Goal: Task Accomplishment & Management: Use online tool/utility

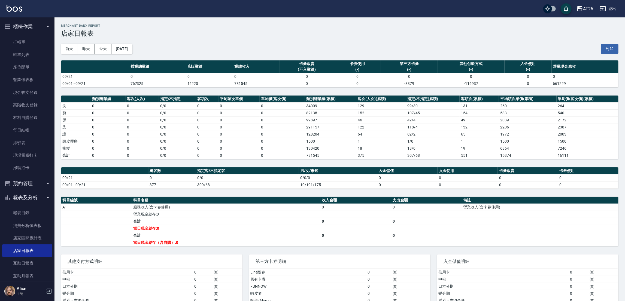
scroll to position [122, 0]
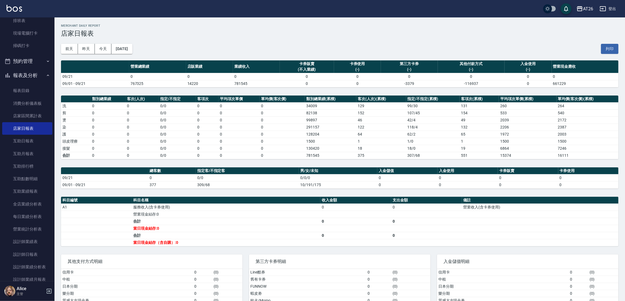
click at [550, 246] on td "a dense table" at bounding box center [540, 242] width 156 height 7
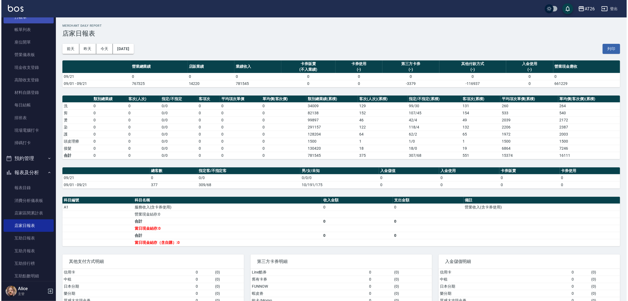
scroll to position [0, 0]
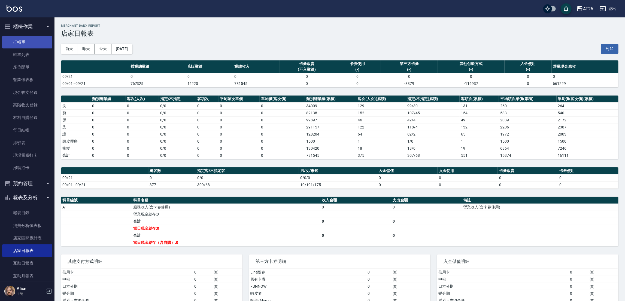
click at [39, 44] on link "打帳單" at bounding box center [27, 42] width 50 height 13
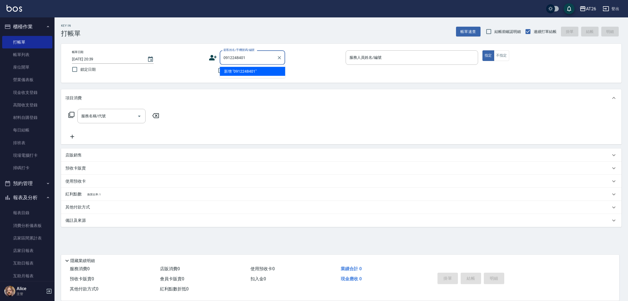
type input "0912248401"
type input "Josh-10"
type button "true"
type input "無名字/0912248401/null"
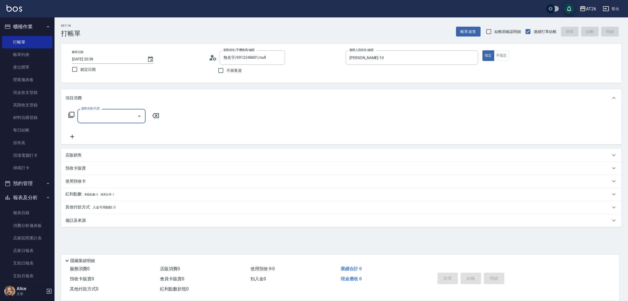
type input "4"
type input "201"
type input "20"
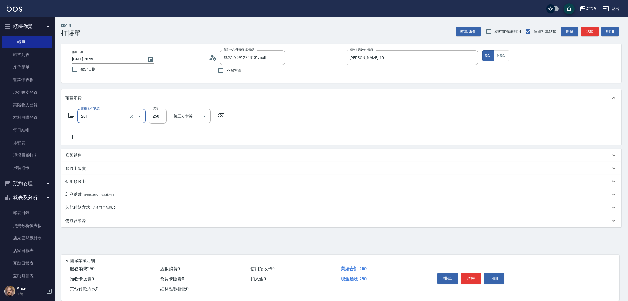
type input "洗髮(201)"
type input "5"
type input "0"
type input "500"
type input "50"
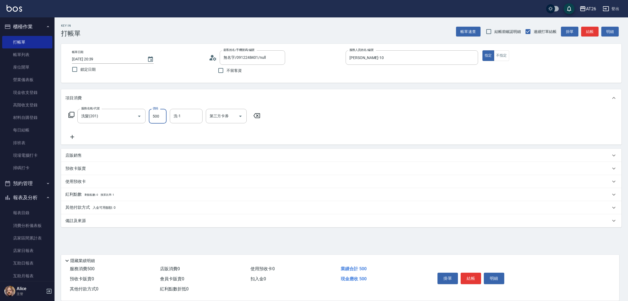
type input "500"
type input "NANA-23"
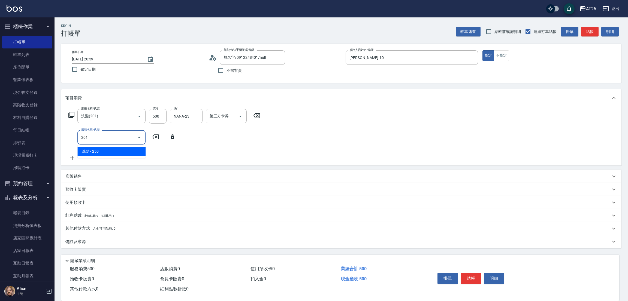
type input "201"
type input "70"
type input "洗髮(201)"
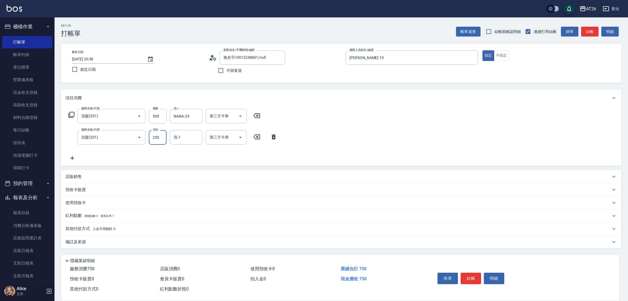
type input "8"
type input "50"
type input "800"
type input "130"
type input "800"
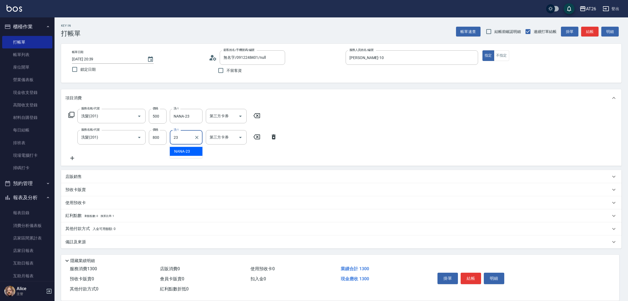
type input "2"
type input "Tammy-47"
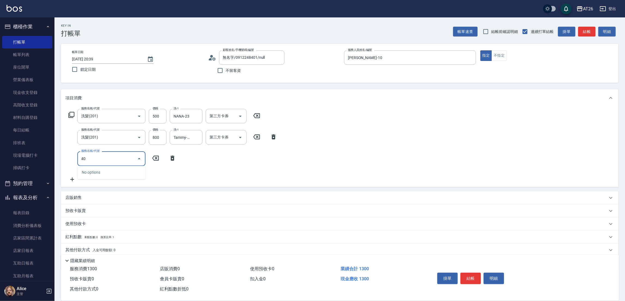
type input "401"
type input "150"
type input "剪髮(401)"
type input "0"
type input "130"
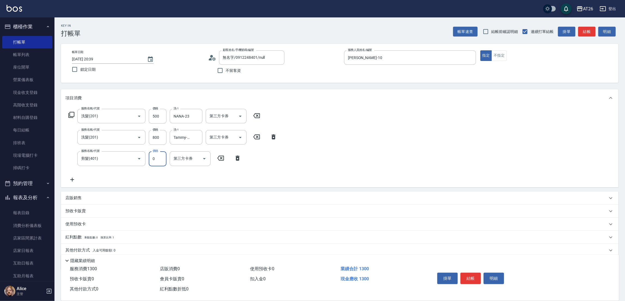
type input "0"
click at [223, 88] on div "Key In 打帳單 帳單速查 結帳前確認明細 連續打單結帳 掛單 結帳 明細 帳單日期 2025/09/21 20:39 鎖定日期 顧客姓名/手機號碼/編號…" at bounding box center [340, 169] width 571 height 304
type input "2025/09/21 20:41"
type input "0"
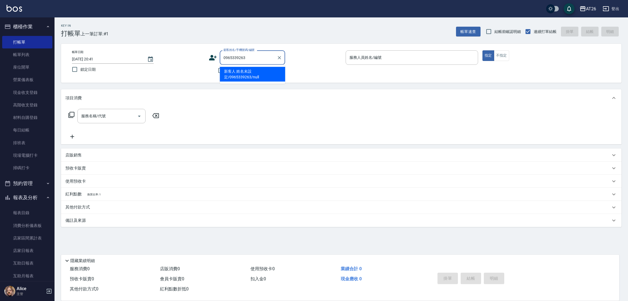
type input "新客人 姓名未設定/0965339263/null"
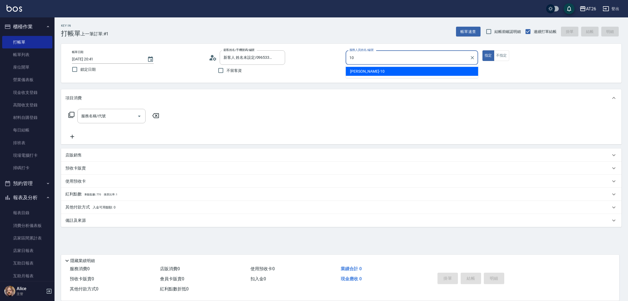
type input "Josh-10"
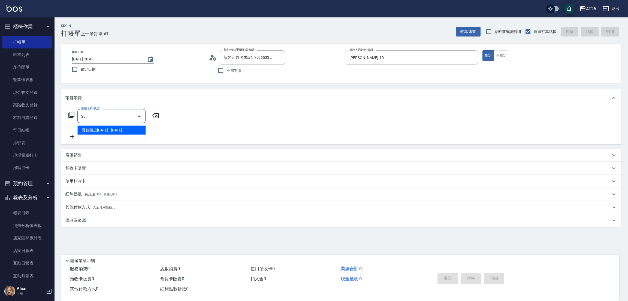
type input "201"
type input "20"
type input "洗髮(201)"
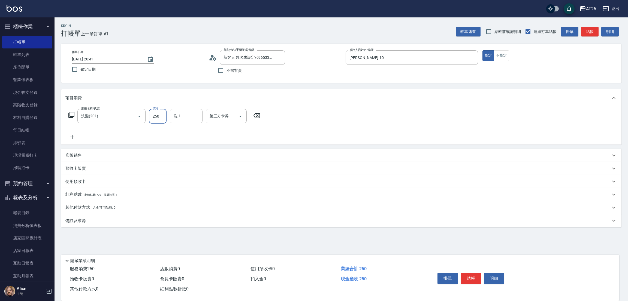
type input "0"
type input "800"
type input "80"
type input "800"
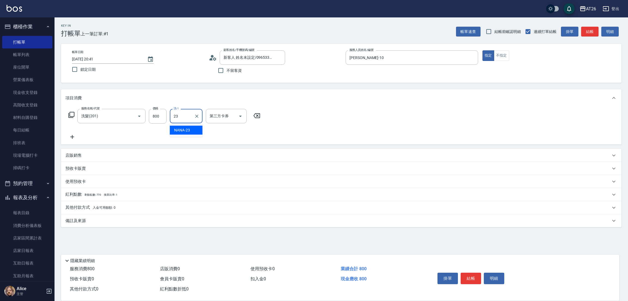
type input "NANA-23"
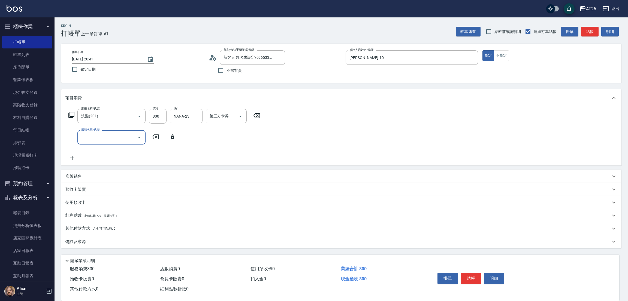
click at [174, 137] on icon at bounding box center [173, 137] width 14 height 7
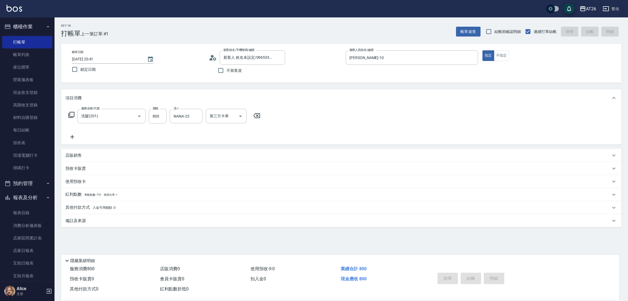
type input "0"
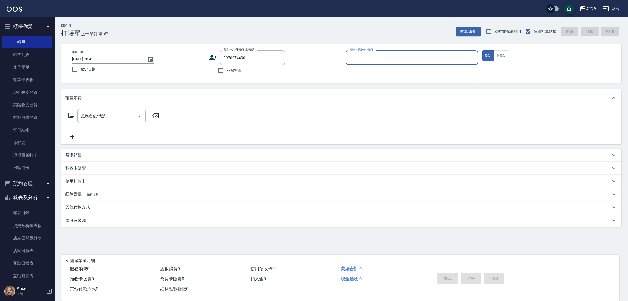
type input "0970974490"
type input "10"
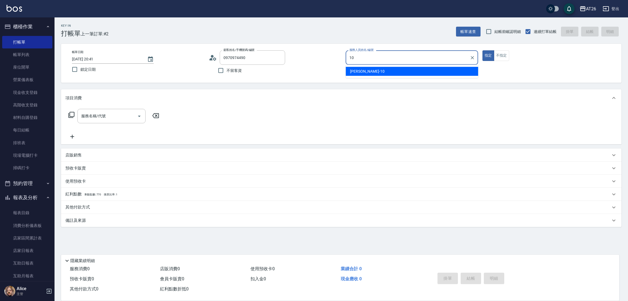
type input "無名字/0970974490/null"
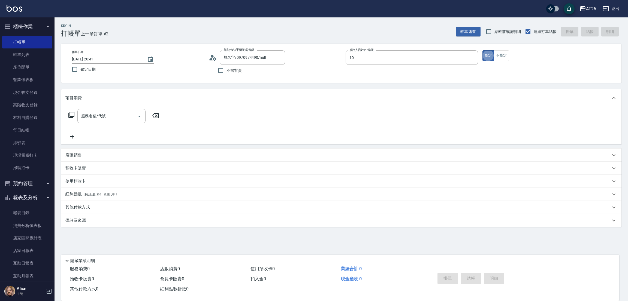
type input "Josh-10"
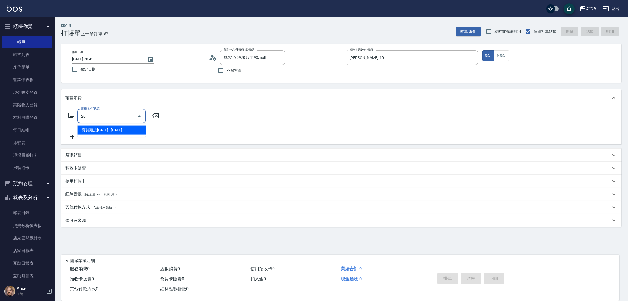
type input "201"
type input "20"
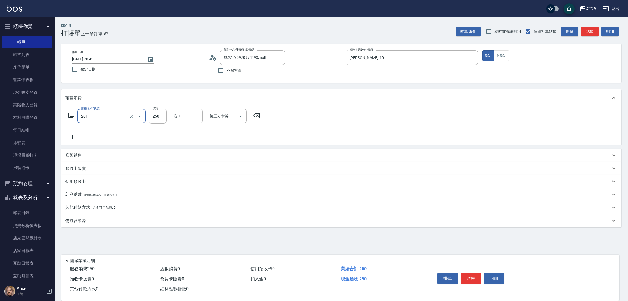
type input "洗髮(201)"
type input "3"
type input "0"
type input "350"
type input "30"
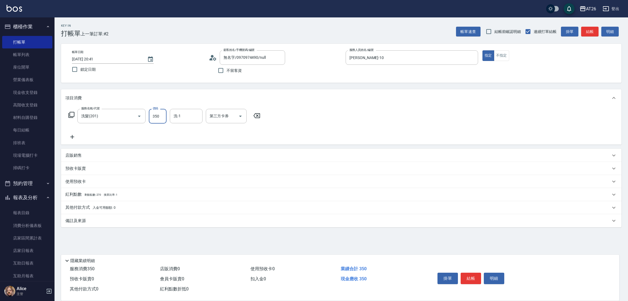
type input "350"
type input "Tammy-47"
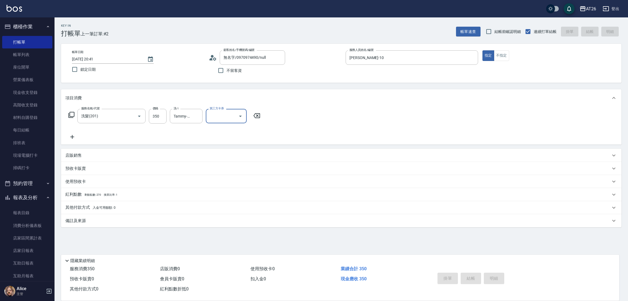
type input "2025/09/21 20:42"
type input "0"
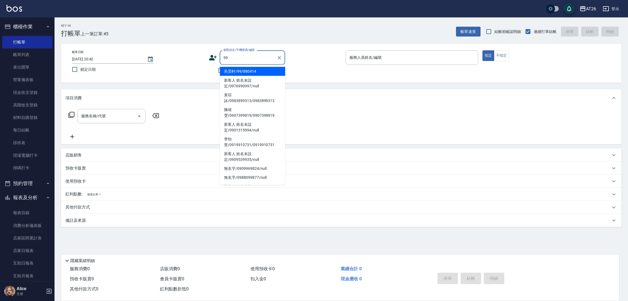
type input "吳昊軒/99/880414"
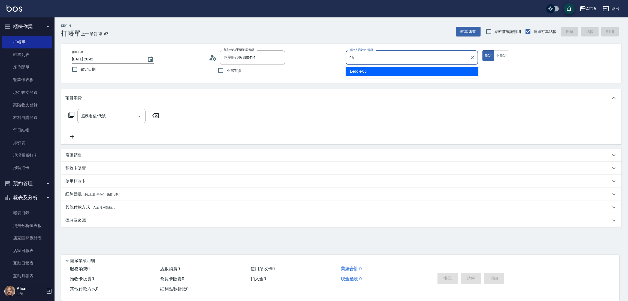
type input "Eeddie-06"
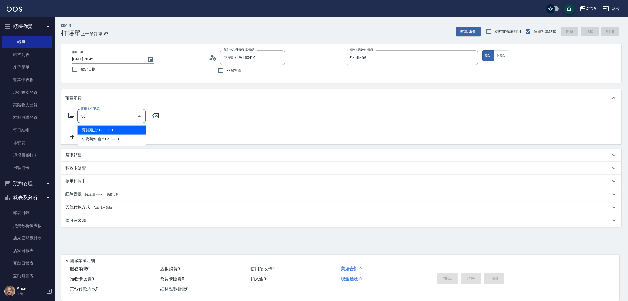
type input "501"
type input "120"
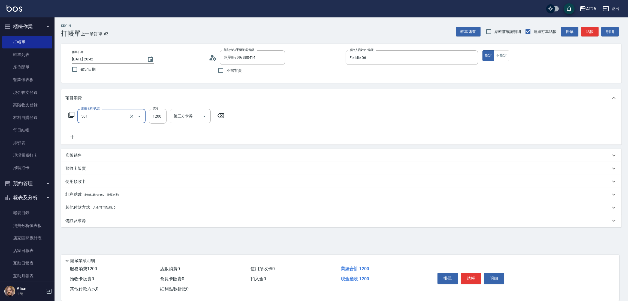
type input "染髮(501)"
type input "32"
type input "0"
type input "329"
type input "320"
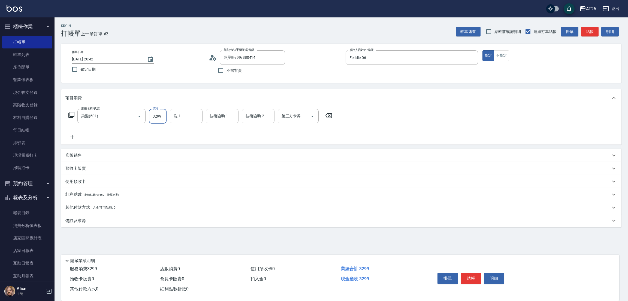
type input "3299"
type input "Tammy-47"
click at [244, 86] on div "Key In 打帳單 上一筆訂單:#3 帳單速查 結帳前確認明細 連續打單結帳 掛單 結帳 明細 帳單日期 2025/09/21 20:42 鎖定日期 顧客姓…" at bounding box center [342, 147] width 574 height 261
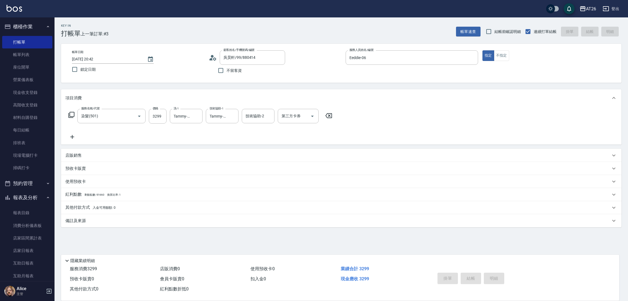
type input "2025/09/21 20:43"
type input "0"
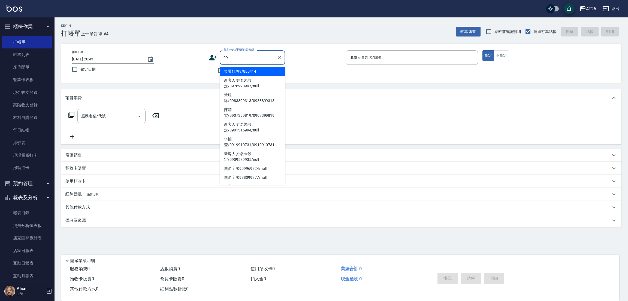
type input "吳昊軒/99/880414"
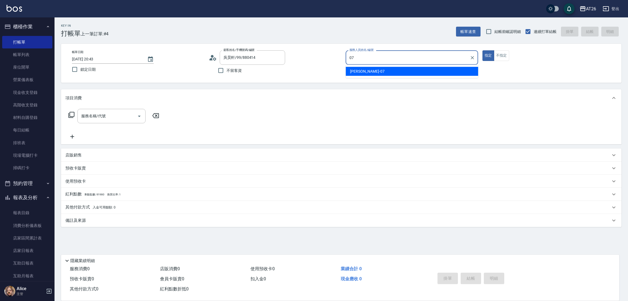
type input "ADAM-07"
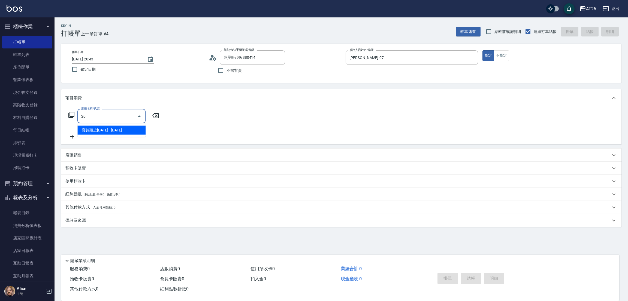
type input "201"
type input "20"
type input "洗髮(201)"
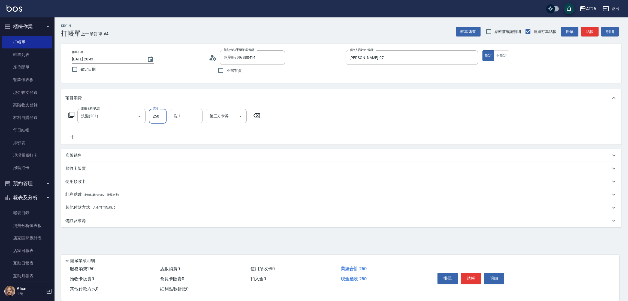
type input "7"
type input "0"
type input "700"
type input "70"
type input "700"
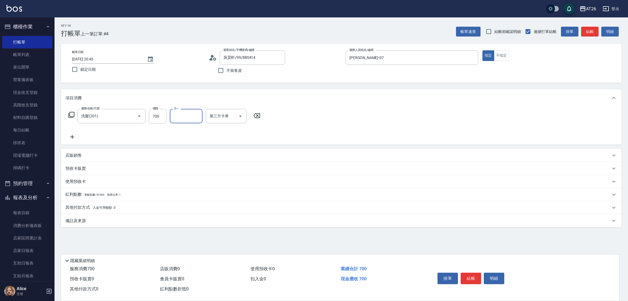
type input "2"
type input "祐希-44"
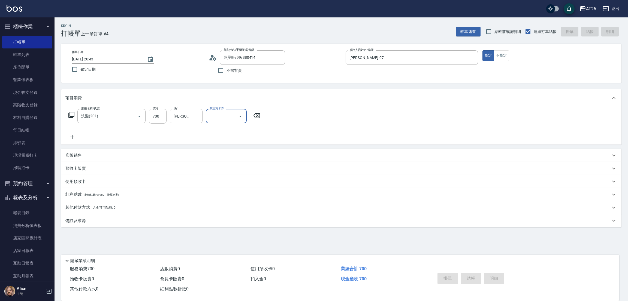
type input "2025/09/21 20:44"
type input "0"
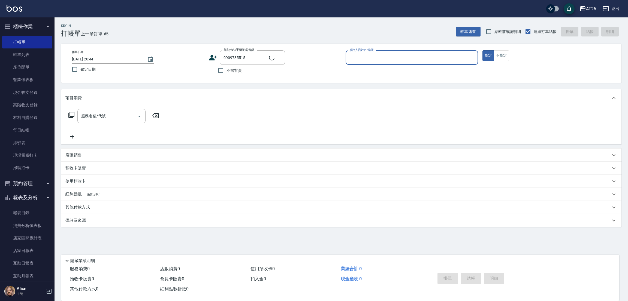
type input "新客人 姓名未設定/0909735515/null"
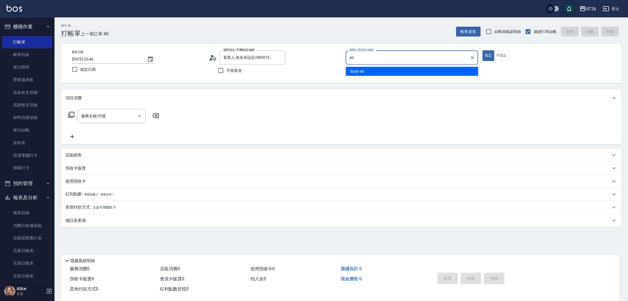
type input "Soda-40"
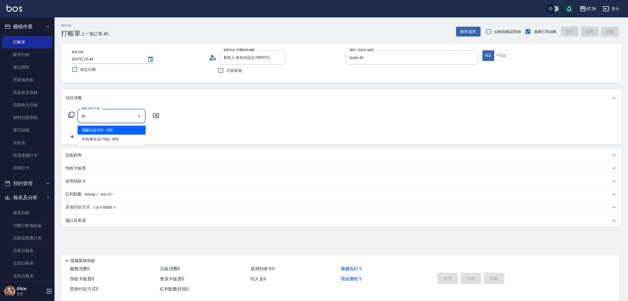
type input "501"
type input "120"
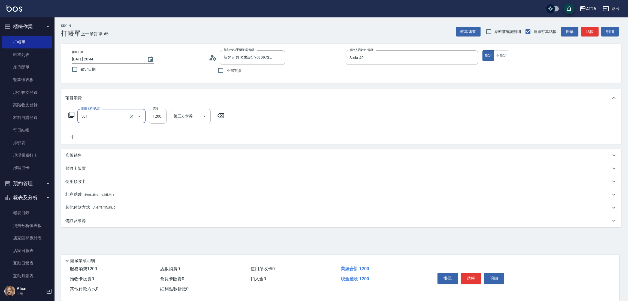
type input "染髮(501)"
type input "1"
type input "0"
type input "158"
type input "10"
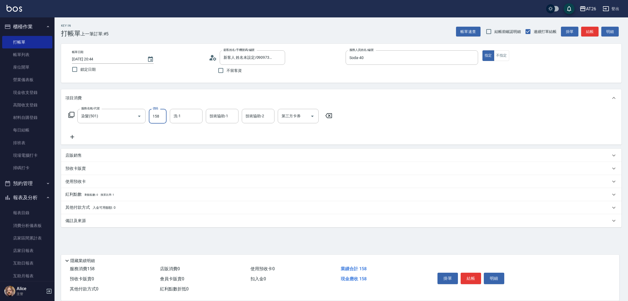
type input "1580"
type input "150"
type input "0"
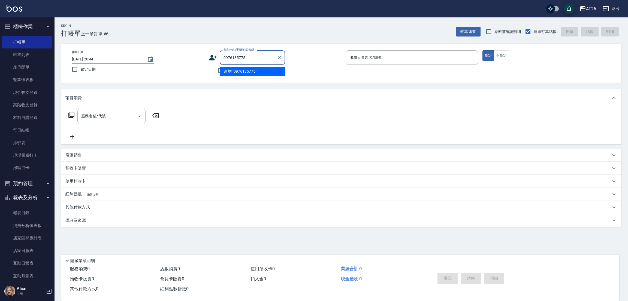
type input "0976135775"
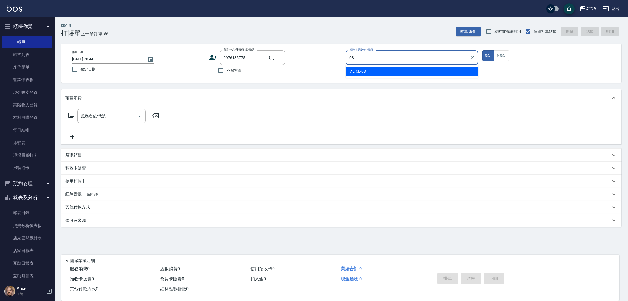
type input "ALICE-08"
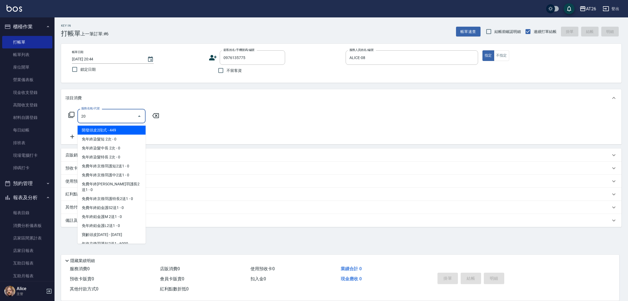
type input "201"
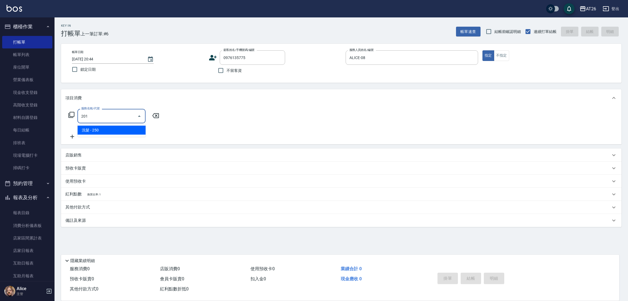
type input "20"
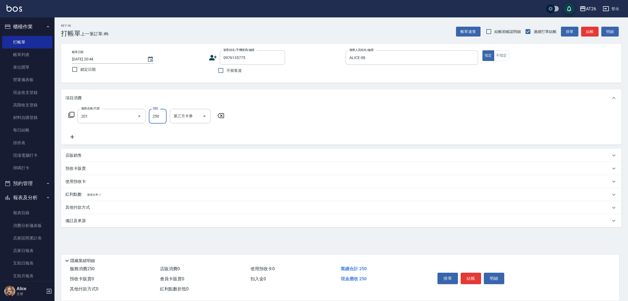
type input "洗髮(201)"
type input "3"
type input "0"
type input "300"
type input "30"
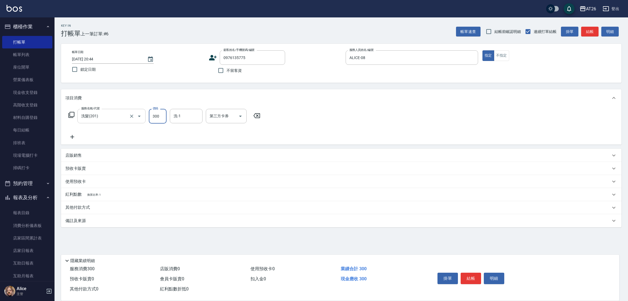
type input "300"
click at [117, 120] on input "洗髮(201)" at bounding box center [104, 116] width 48 height 10
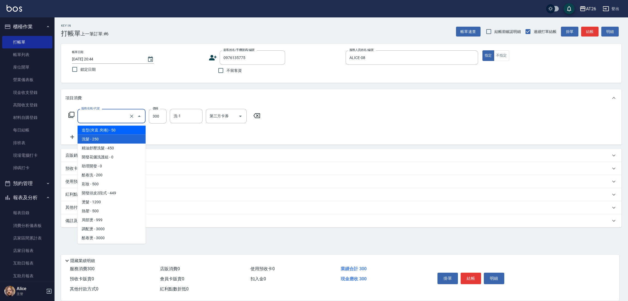
type input "0"
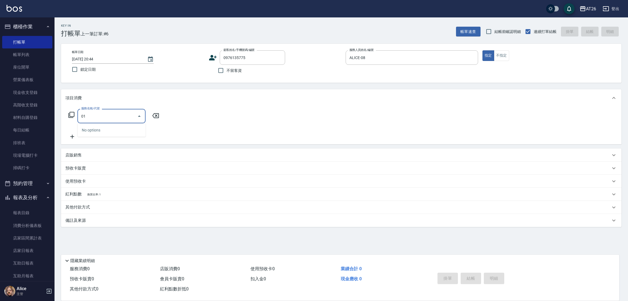
type input "0"
type input "401"
type input "20"
type input "剪髮(401)"
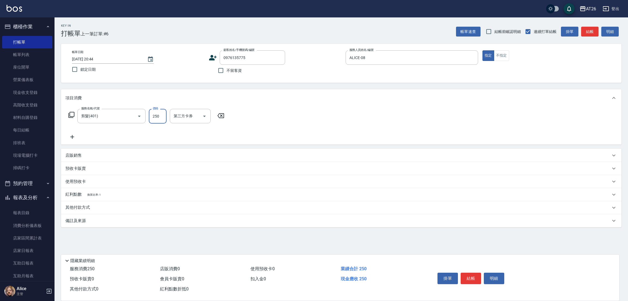
type input "3"
type input "0"
type input "300"
type input "30"
type input "0"
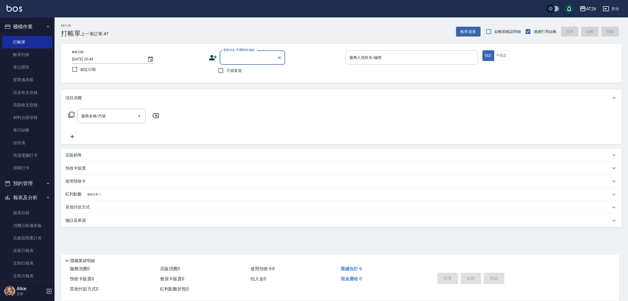
type input "4"
type input "99"
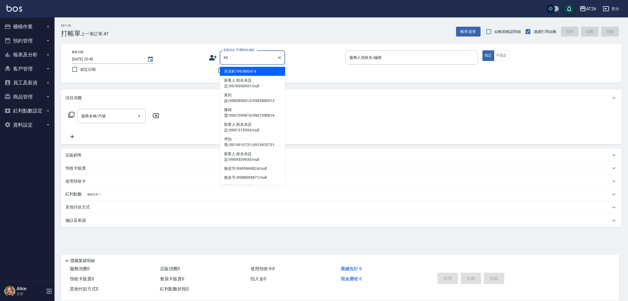
type input "吳昊軒/99/880414"
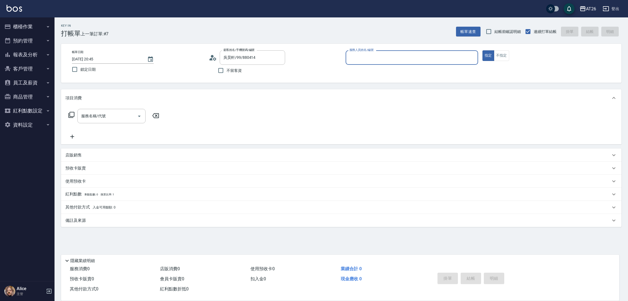
type input "0"
type input "APPLE-18"
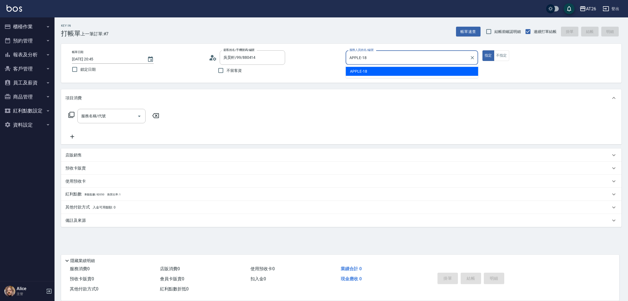
type button "true"
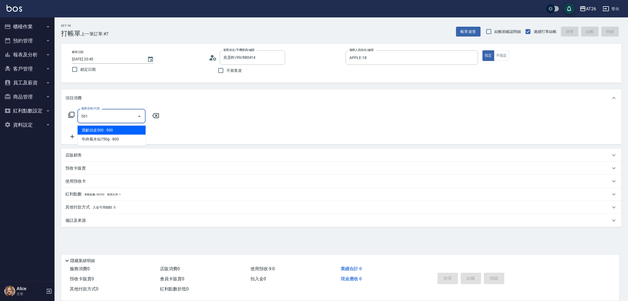
type input "染髮(501)"
type input "120"
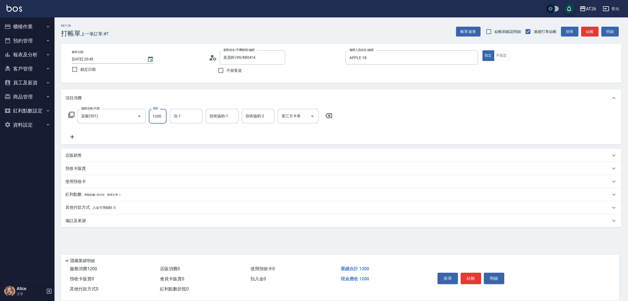
type input "3"
type input "0"
type input "350"
type input "30"
type input "3500"
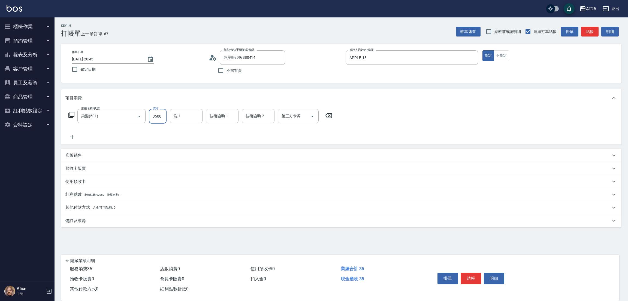
type input "350"
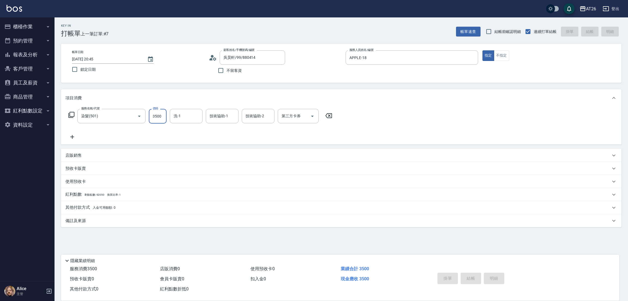
type input "0"
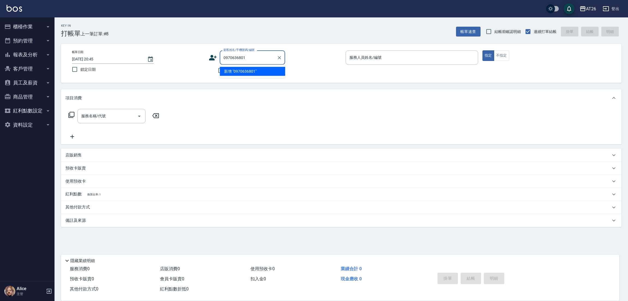
type input "0970636801"
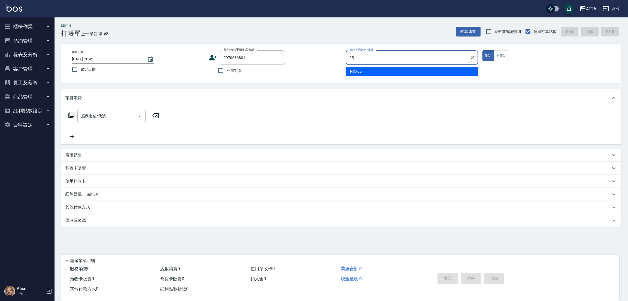
type input "NIC-05"
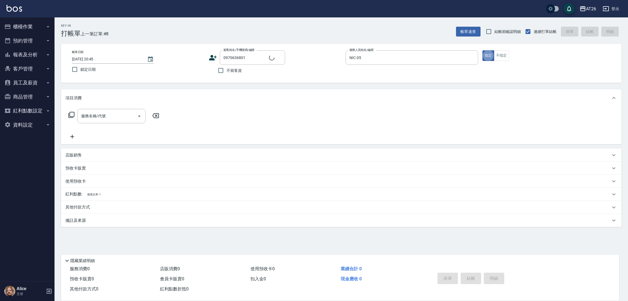
type input "新客人 姓名未設定/0970636801/null"
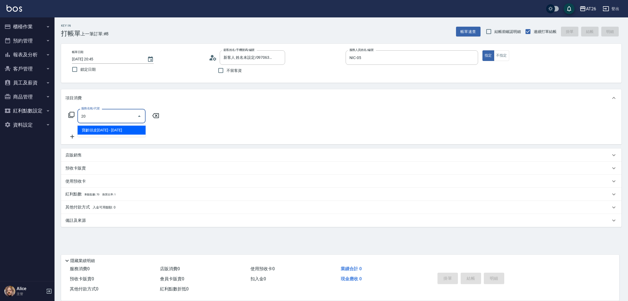
type input "201"
type input "20"
type input "洗髮(201)"
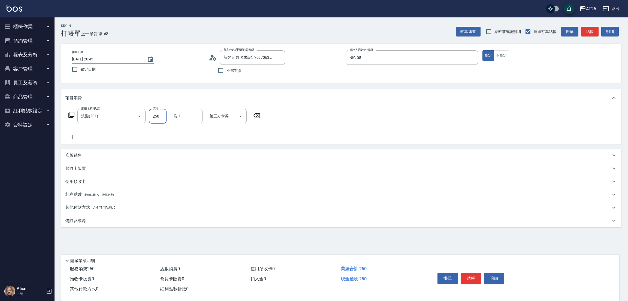
type input "7"
type input "0"
type input "700"
type input "70"
type input "700"
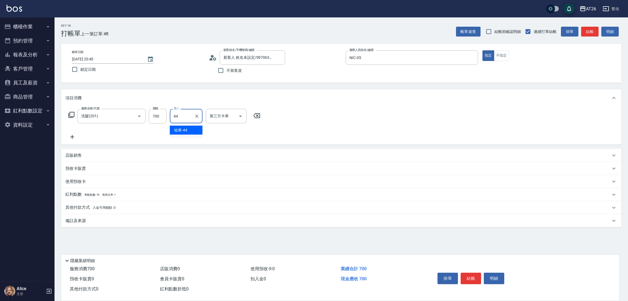
type input "祐希-44"
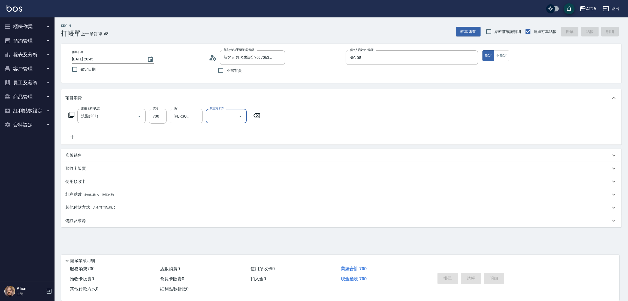
type input "0"
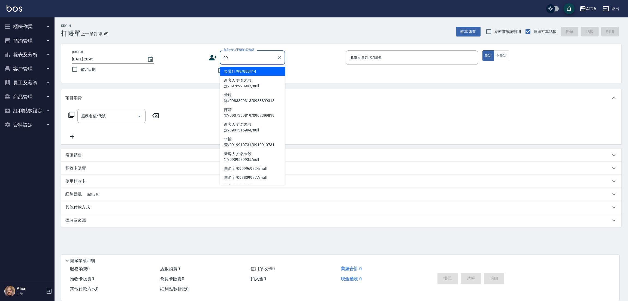
type input "吳昊軒/99/880414"
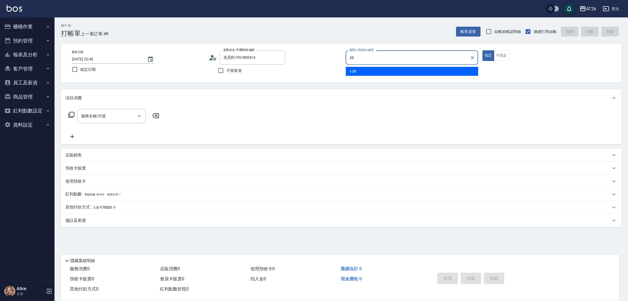
type input "l-38"
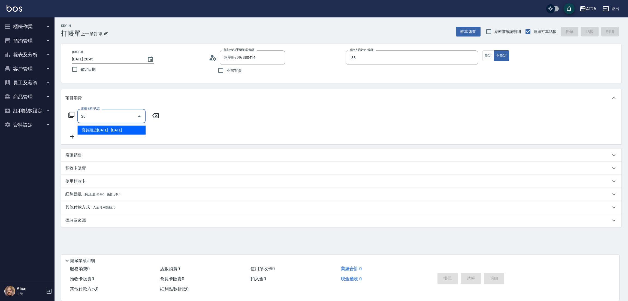
type input "201"
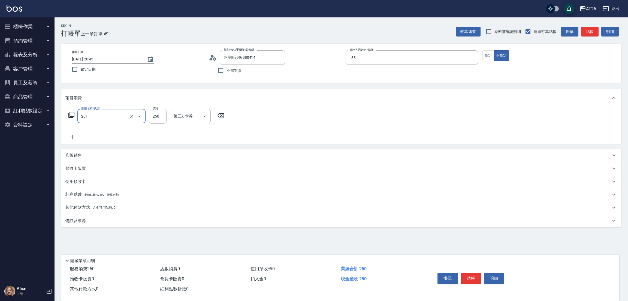
type input "20"
type input "洗髮(201)"
type input "4"
type input "0"
type input "400"
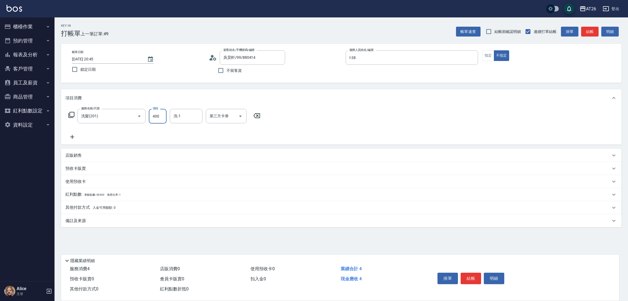
type input "40"
type input "400"
type input "品孜-41"
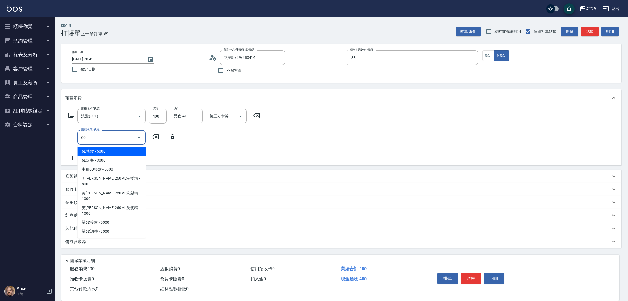
type input "601"
type input "70"
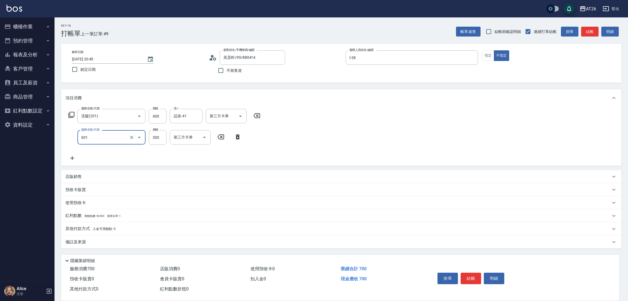
type input "自護髮(601)"
type input "8"
type input "40"
type input "800"
type input "120"
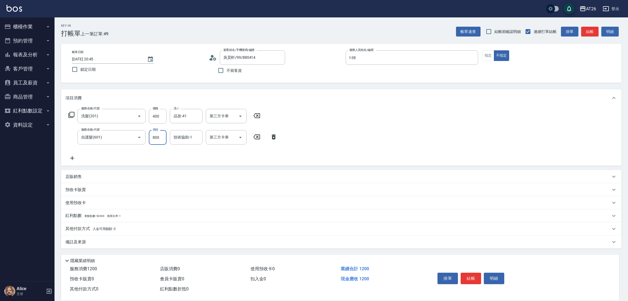
type input "800"
type input "品孜-41"
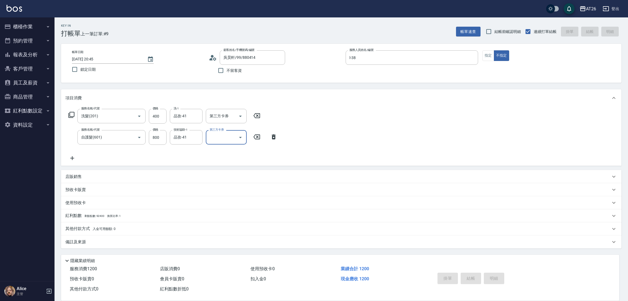
type input "0"
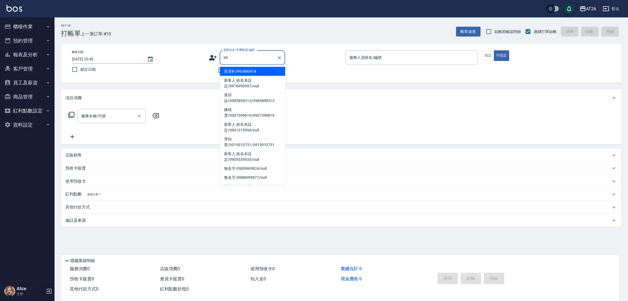
type input "吳昊軒/99/880414"
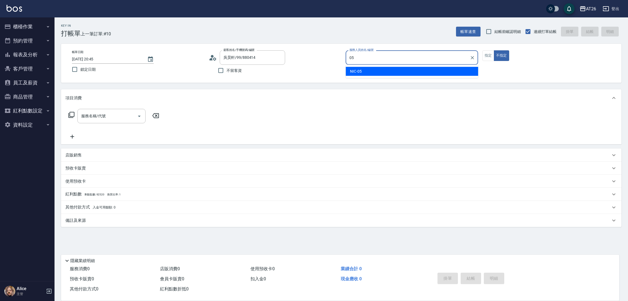
type input "NIC-05"
type button "false"
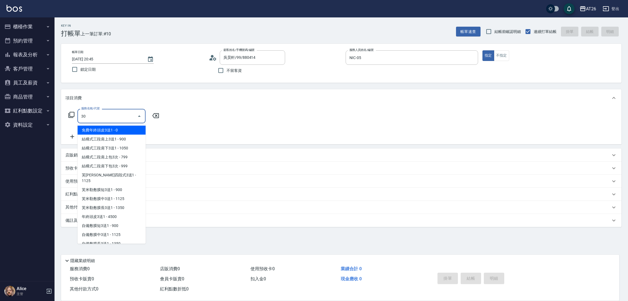
type input "301"
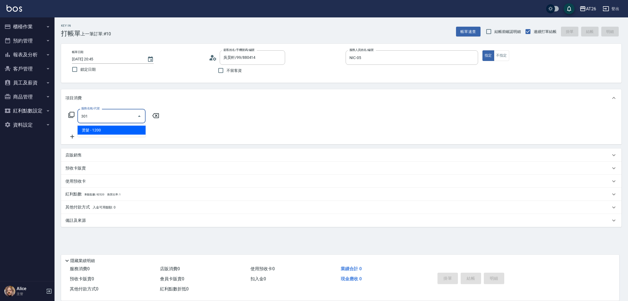
type input "120"
type input "燙髮(301)"
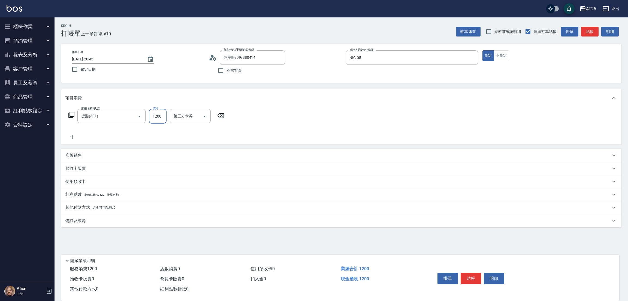
type input "1"
type input "0"
type input "193"
type input "10"
type input "1930"
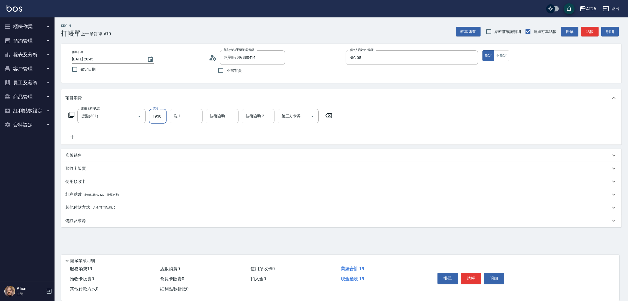
type input "190"
type input "1930"
type input "祐希-44"
click at [94, 206] on span "入金可用餘額: 0" at bounding box center [104, 208] width 23 height 4
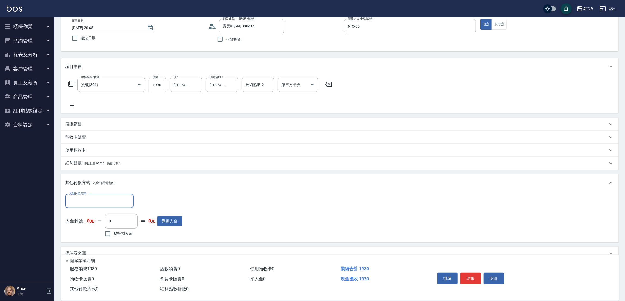
scroll to position [41, 0]
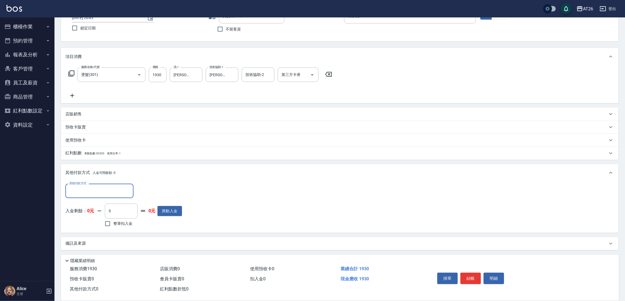
click at [88, 191] on input "其他付款方式" at bounding box center [99, 191] width 63 height 10
click at [95, 239] on span "信用卡" at bounding box center [99, 241] width 68 height 9
type input "信用卡"
click at [147, 195] on input "0" at bounding box center [157, 191] width 41 height 15
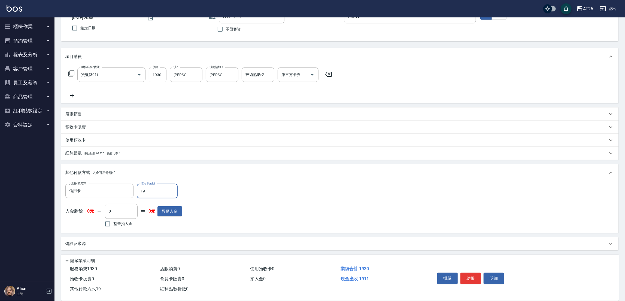
type input "193"
type input "170"
type input "1930"
type input "0"
type input "1930"
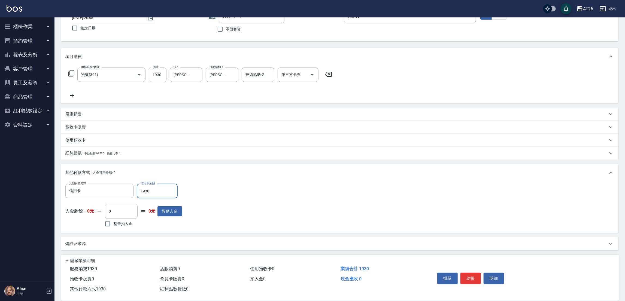
click at [151, 160] on div "項目消費 服務名稱/代號 燙髮(301) 服務名稱/代號 價格 1930 價格 洗-1 祐希-44 洗-1 技術協助-1 祐希-44 技術協助-1 技術協助-…" at bounding box center [340, 149] width 558 height 203
type input "2025/09/21 20:46"
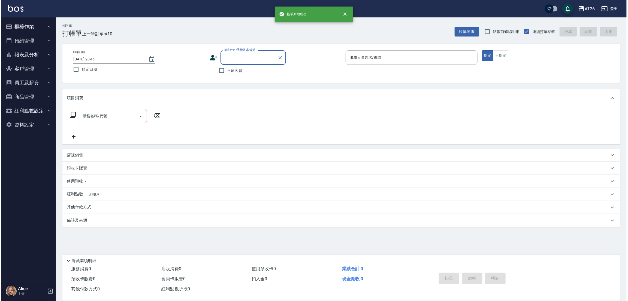
scroll to position [0, 0]
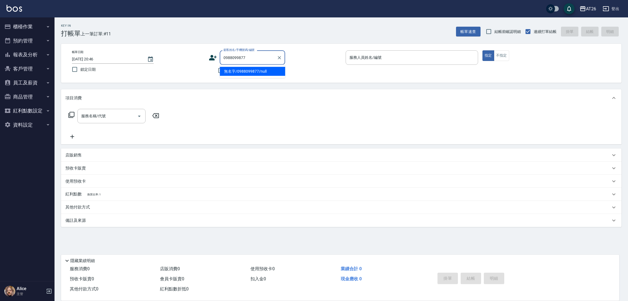
type input "無名字/0988099877/null"
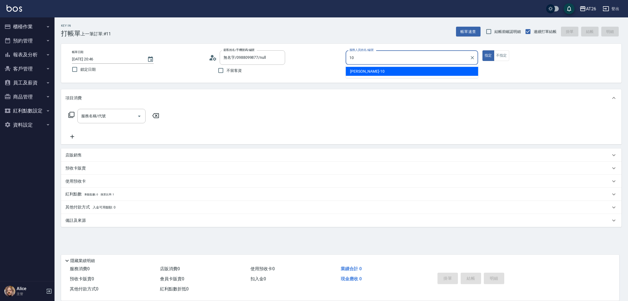
type input "Josh-10"
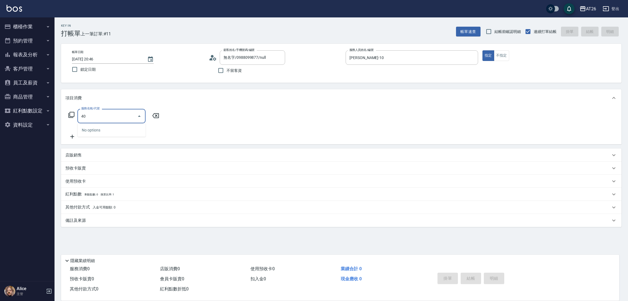
type input "401"
type input "20"
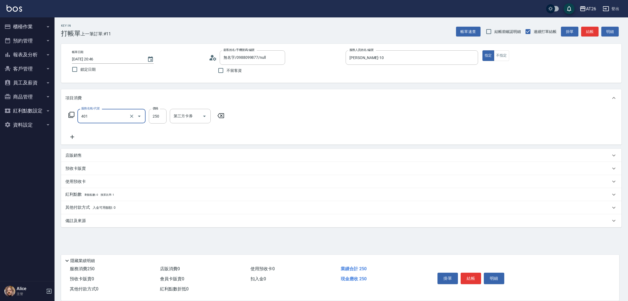
type input "剪髮(401)"
type input "5"
type input "0"
type input "550"
type input "50"
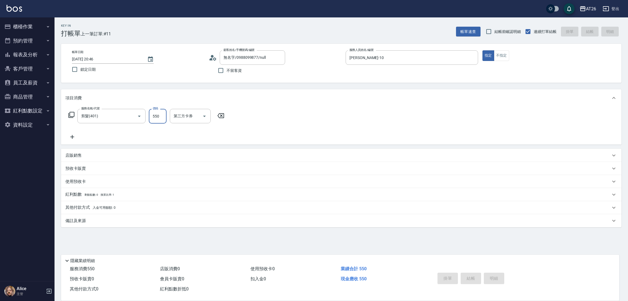
type input "0"
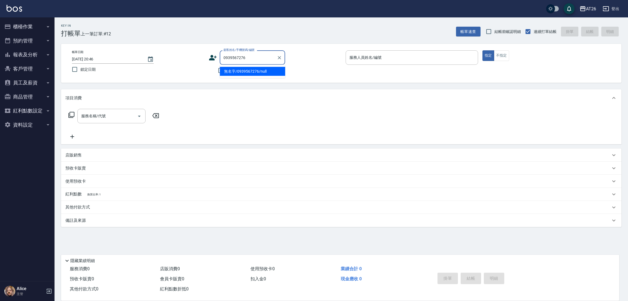
type input "無名字/0939567276/null"
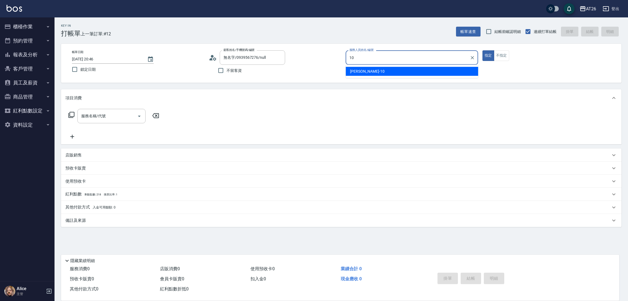
type input "Josh-10"
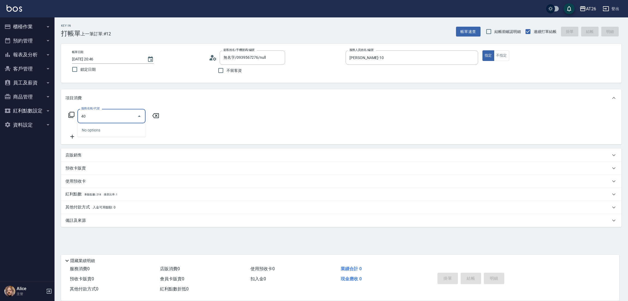
type input "401"
type input "20"
type input "剪髮(401)"
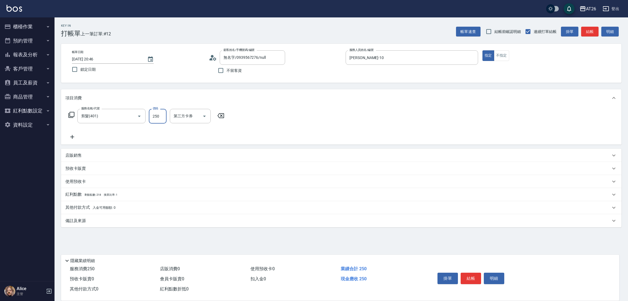
type input "8"
type input "0"
type input "800"
type input "80"
type input "0"
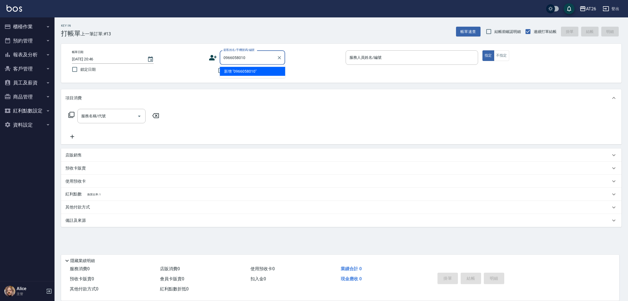
type input "0966058010"
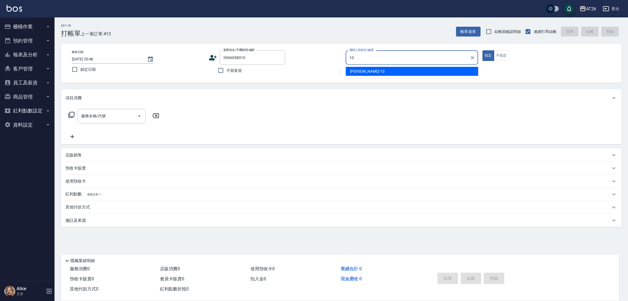
type input "Josh-10"
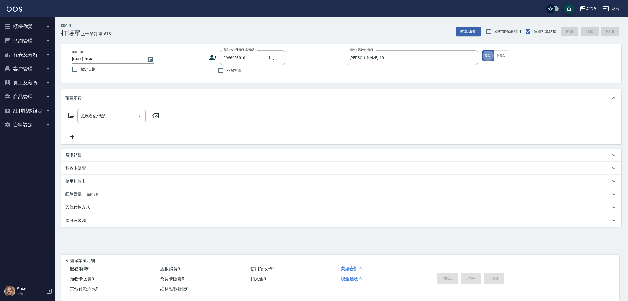
type input "新客人 姓名未設定/0966058010/null"
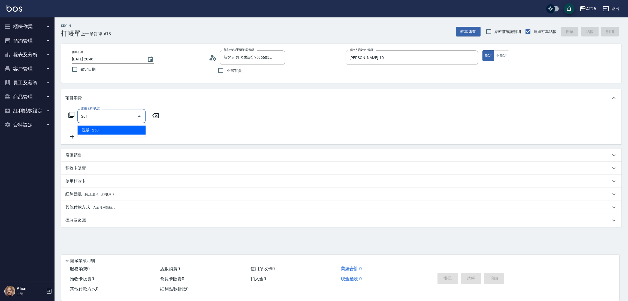
type input "洗髮(201)"
type input "20"
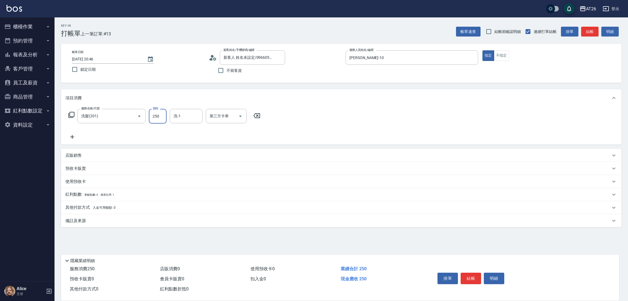
type input "0"
type input "Tammy-47"
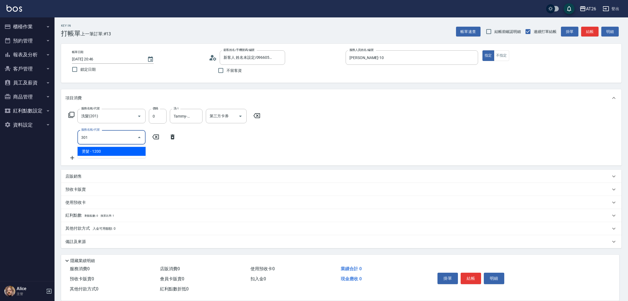
type input "301"
type input "120"
type input "燙髮(301)"
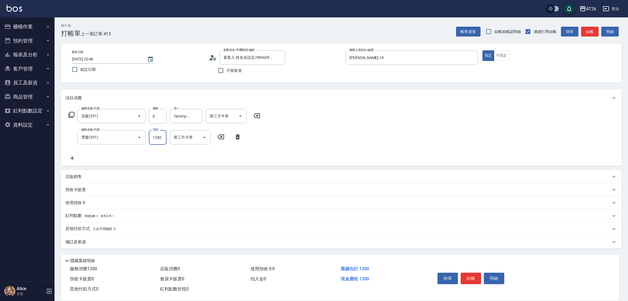
type input "2"
type input "0"
type input "298"
type input "20"
type input "2980"
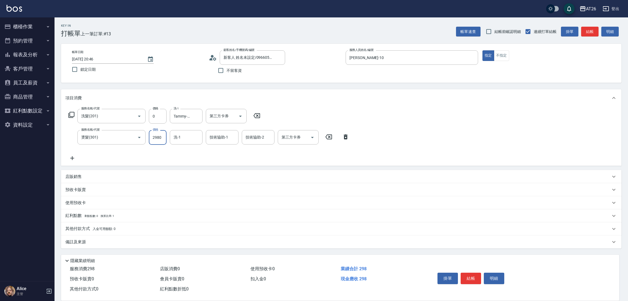
type input "290"
type input "2980"
type input "祐希-44"
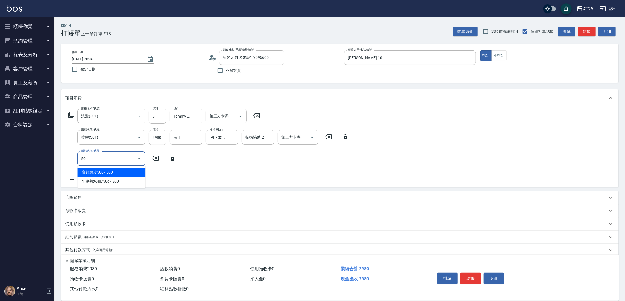
type input "5"
type input "704"
type input "790"
type input "新羽毛鉑金接髮調整(704)"
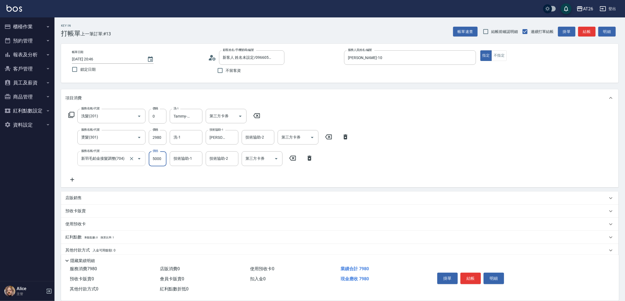
click at [113, 163] on input "新羽毛鉑金接髮調整(704)" at bounding box center [104, 159] width 48 height 10
type input "290"
type input "0"
type input "703"
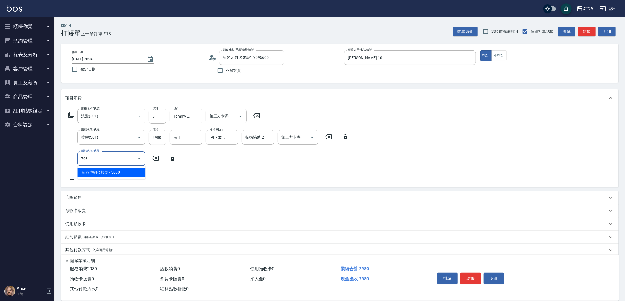
type input "790"
type input "新羽毛鉑金接髮(703)"
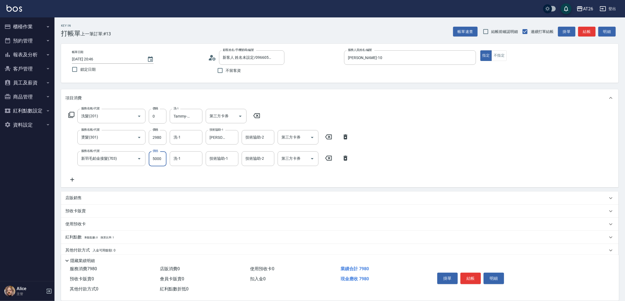
type input "1"
type input "290"
type input "180"
type input "310"
type input "1800"
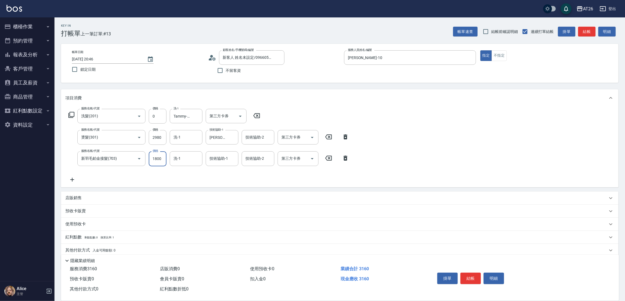
type input "470"
type input "1800"
type input "祐希-44"
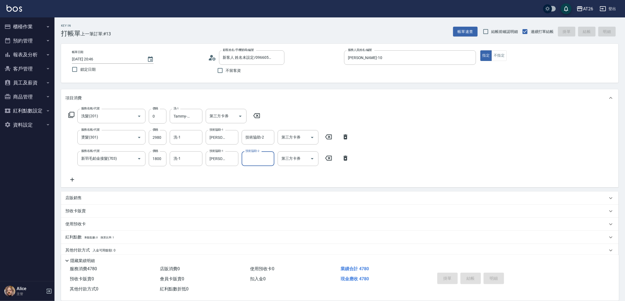
type input "2025/09/21 20:47"
type input "0"
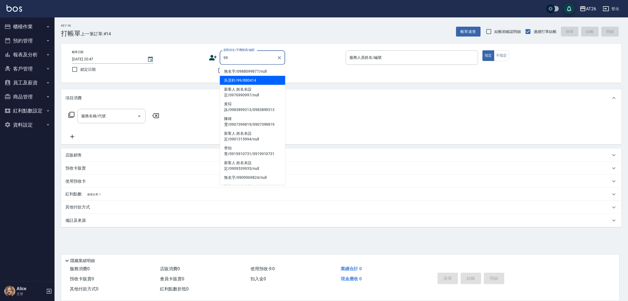
type input "無名字/0988099877/null"
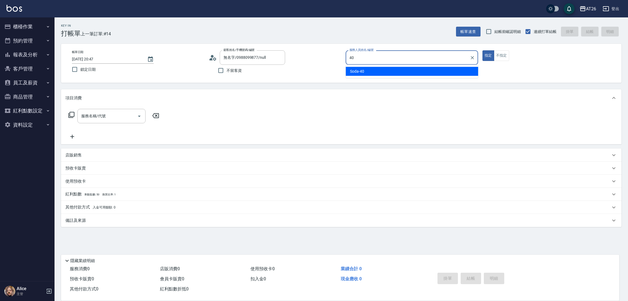
type input "Soda-40"
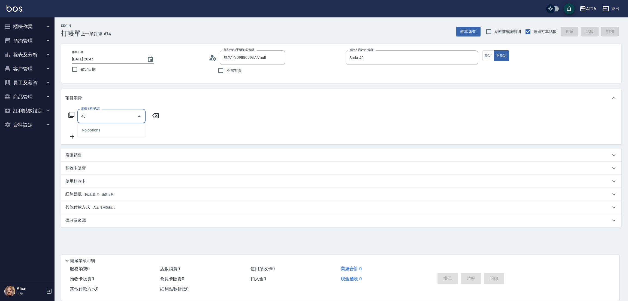
type input "401"
type input "20"
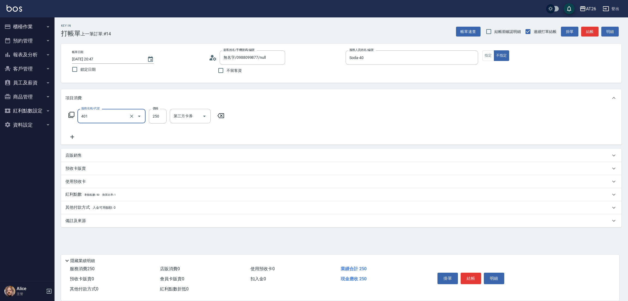
type input "剪髮(401)"
type input "7"
type input "0"
type input "700"
type input "70"
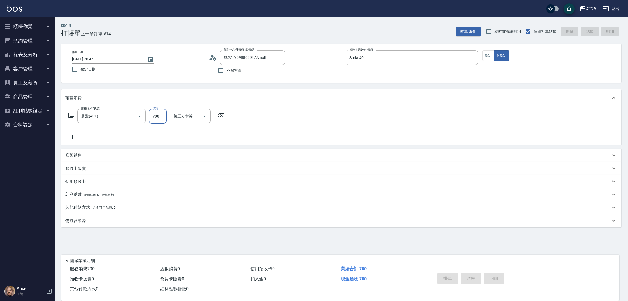
type input "2025/09/21 20:48"
type input "0"
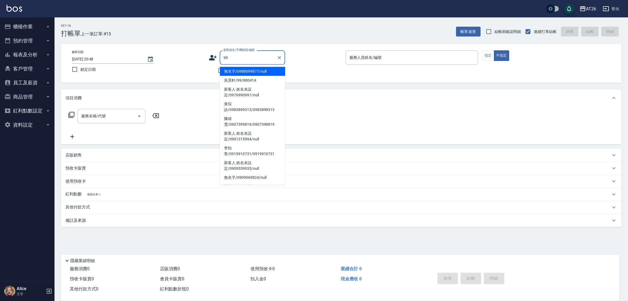
type input "無名字/0988099877/null"
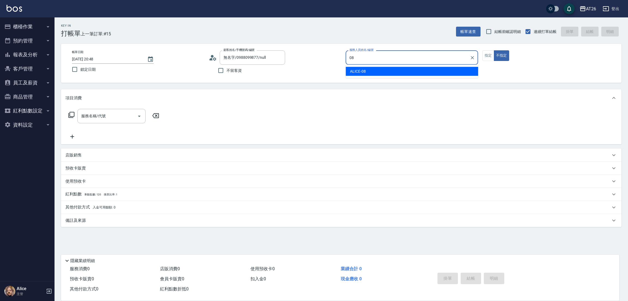
type input "ALICE-08"
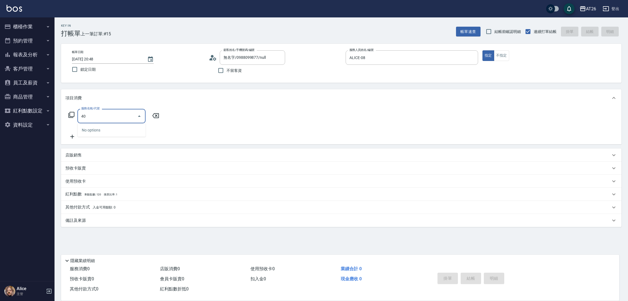
type input "401"
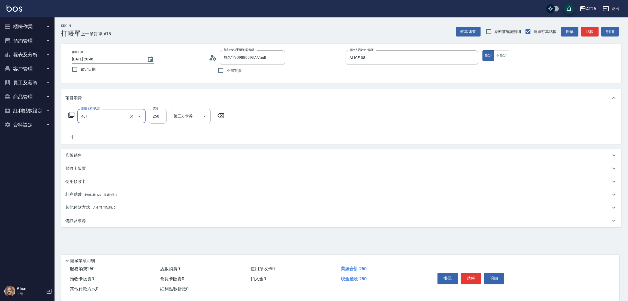
type input "20"
type input "剪髮(401)"
type input "7"
type input "0"
type input "700"
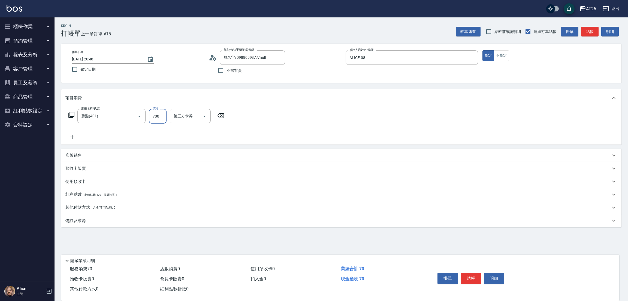
type input "70"
type input "0"
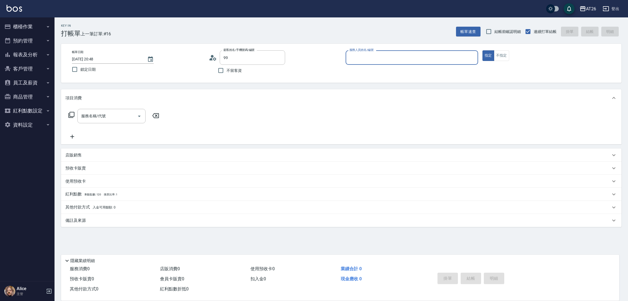
type input "無名字/0988099877/null"
click at [279, 58] on icon "Clear" at bounding box center [279, 57] width 5 height 5
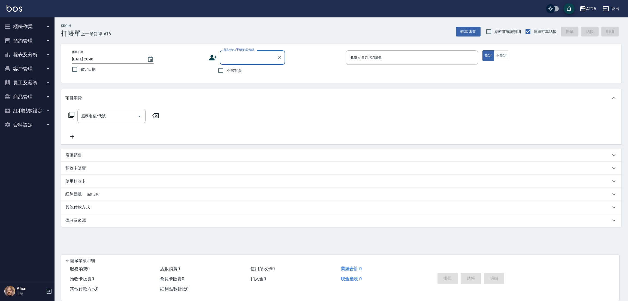
click at [254, 58] on input "顧客姓名/手機號碼/編號" at bounding box center [248, 58] width 52 height 10
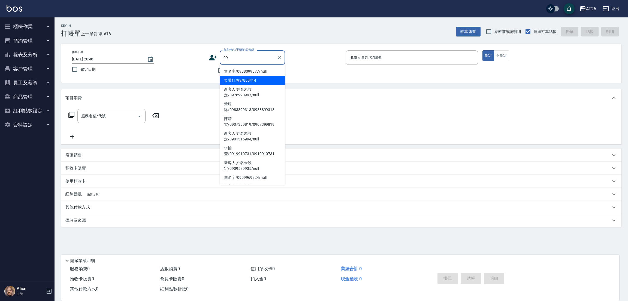
type input "無名字/0988099877/null"
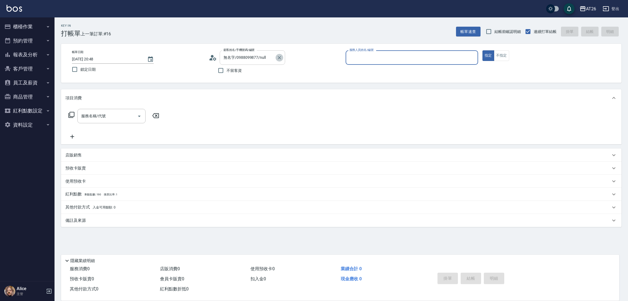
click at [280, 56] on icon "Clear" at bounding box center [279, 57] width 5 height 5
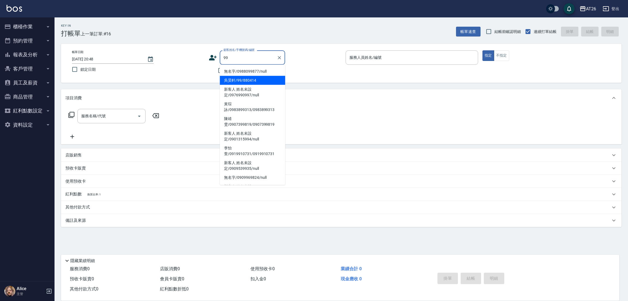
type input "吳昊軒/99/880414"
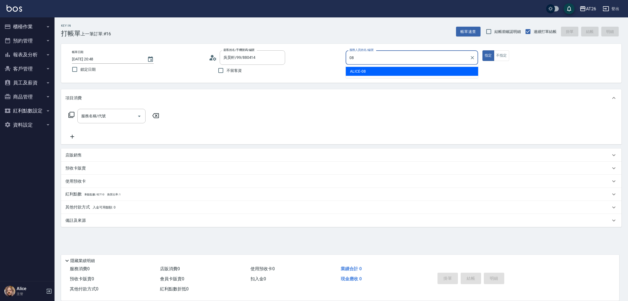
type input "ALICE-08"
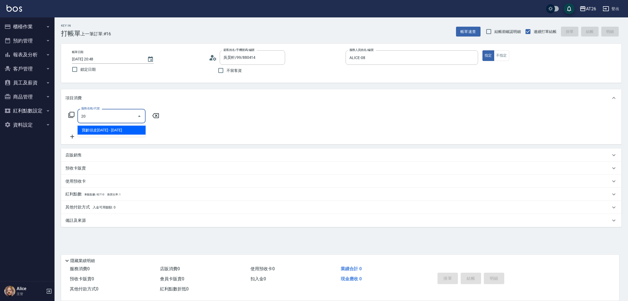
type input "201"
type input "20"
type input "洗髮(201)"
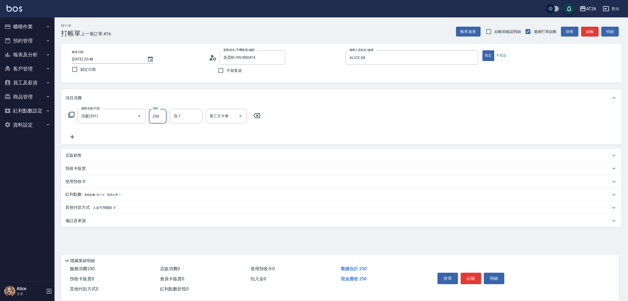
type input "7"
type input "0"
type input "700"
type input "70"
type input "700"
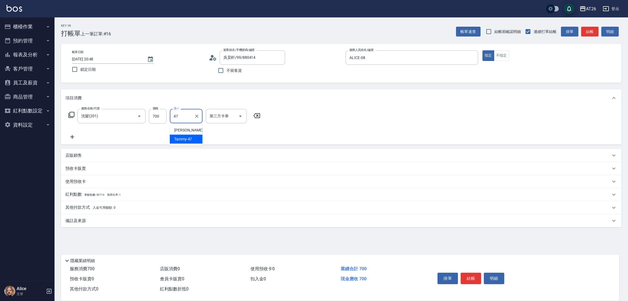
type input "Tammy-47"
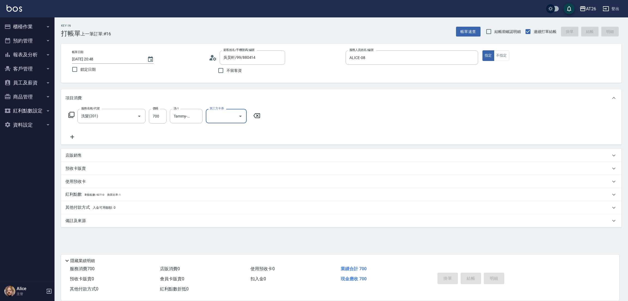
type input "2025/09/21 20:49"
type input "0"
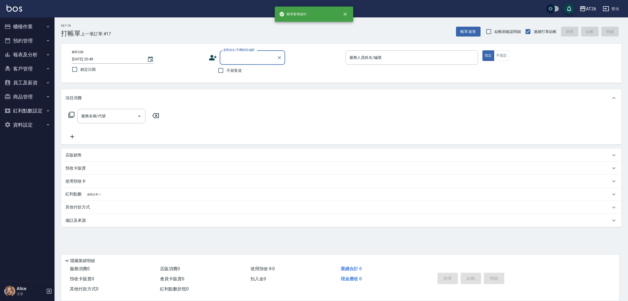
click at [37, 25] on button "櫃檯作業" at bounding box center [27, 27] width 50 height 14
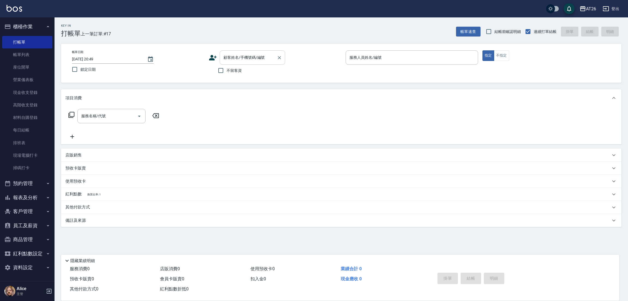
click at [232, 60] on input "顧客姓名/手機號碼/編號" at bounding box center [248, 58] width 52 height 10
click at [233, 59] on input "顧客姓名/手機號碼/編號" at bounding box center [248, 58] width 52 height 10
type input "[PERSON_NAME]/0903108217/null"
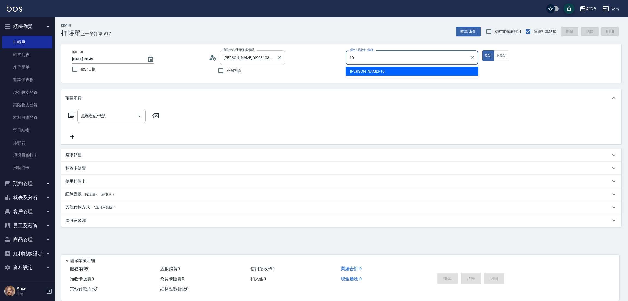
type input "Josh-10"
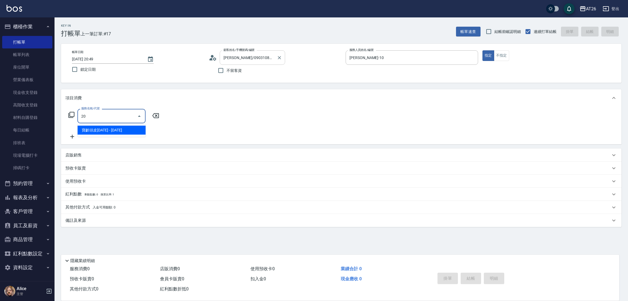
type input "201"
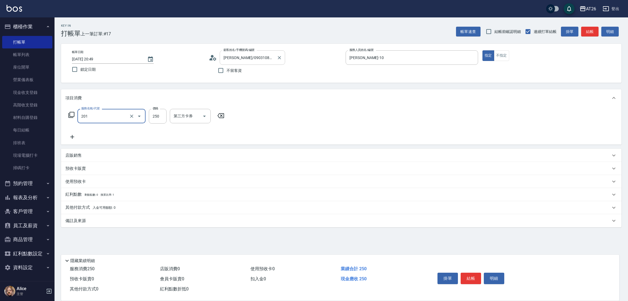
type input "20"
click at [102, 117] on input "洗髮(201)" at bounding box center [104, 116] width 48 height 10
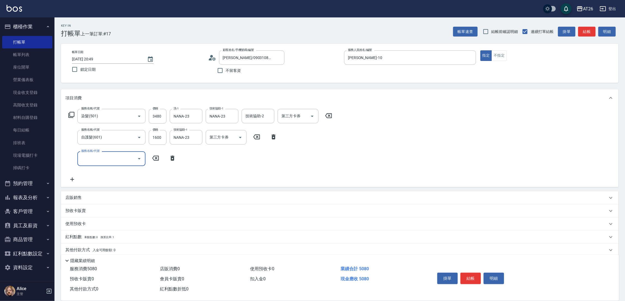
click at [178, 156] on icon at bounding box center [173, 158] width 14 height 7
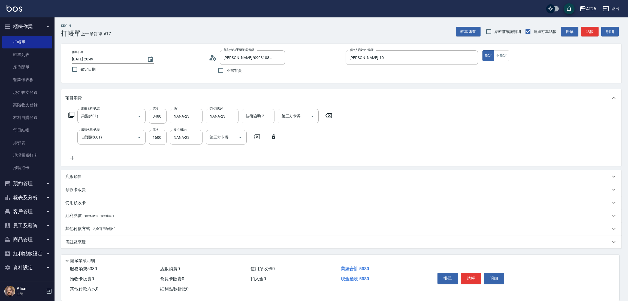
click at [116, 176] on div "店販銷售" at bounding box center [337, 177] width 545 height 6
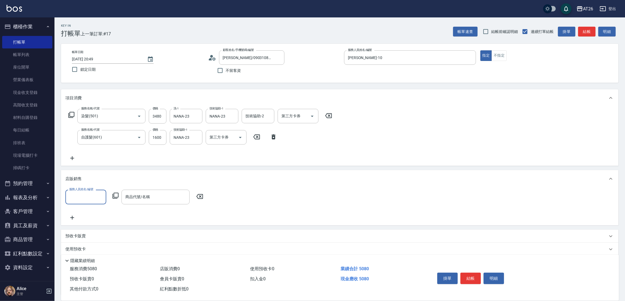
click at [90, 200] on input "服務人員姓名/編號" at bounding box center [86, 197] width 36 height 10
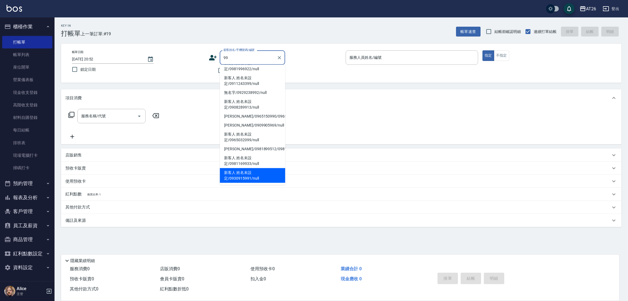
scroll to position [2, 0]
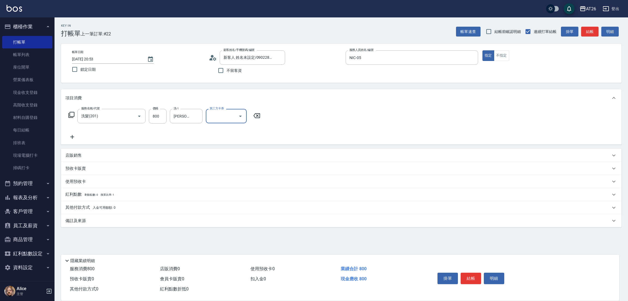
click at [95, 210] on p "其他付款方式 入金可用餘額: 0" at bounding box center [90, 208] width 50 height 6
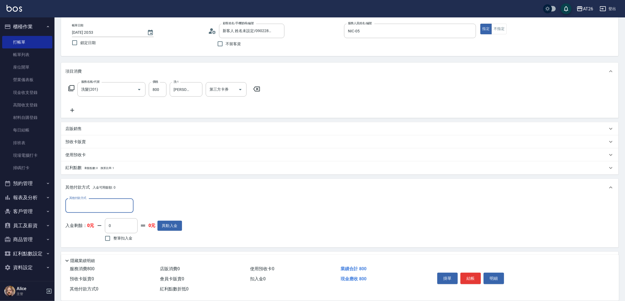
scroll to position [41, 0]
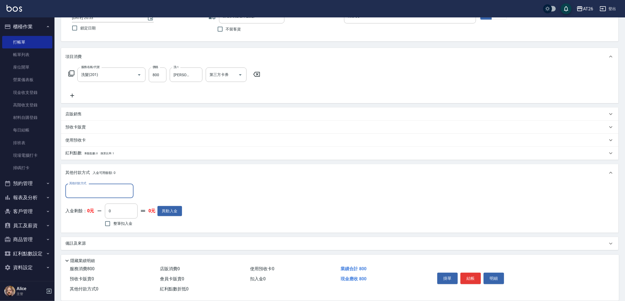
click at [96, 194] on input "其他付款方式" at bounding box center [99, 191] width 63 height 10
click at [91, 238] on span "信用卡" at bounding box center [99, 241] width 68 height 9
click at [158, 189] on input "0" at bounding box center [157, 191] width 41 height 15
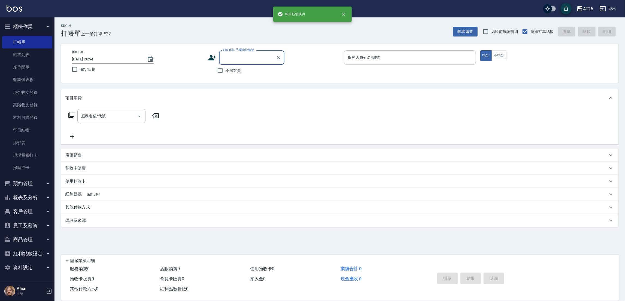
scroll to position [0, 0]
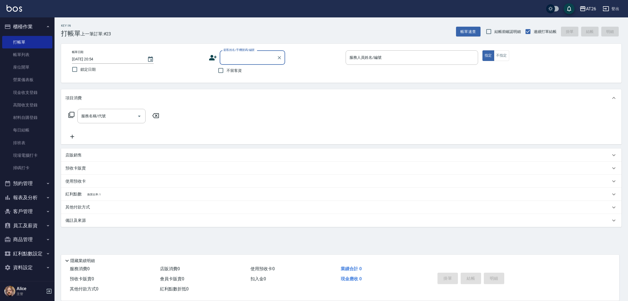
click at [236, 56] on input "顧客姓名/手機號碼/編號" at bounding box center [248, 58] width 52 height 10
click at [247, 53] on input "顧客姓名/手機號碼/編號" at bounding box center [248, 58] width 52 height 10
click at [234, 61] on input "顧客姓名/手機號碼/編號" at bounding box center [248, 58] width 52 height 10
click at [358, 54] on div "服務人員姓名/編號 服務人員姓名/編號" at bounding box center [412, 57] width 132 height 14
click at [254, 61] on input "顧客姓名/手機號碼/編號" at bounding box center [248, 58] width 52 height 10
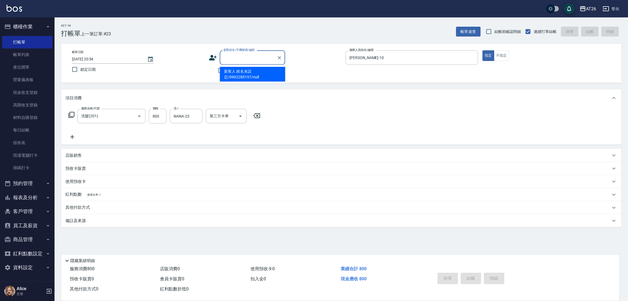
click at [142, 155] on div "店販銷售" at bounding box center [337, 156] width 545 height 6
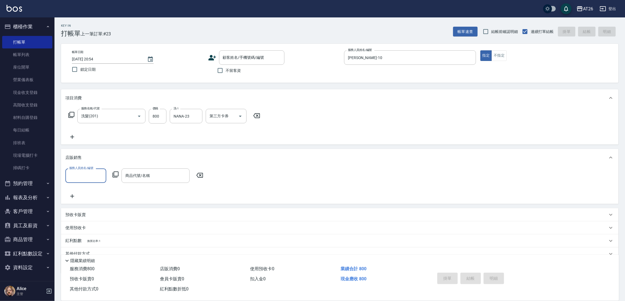
click at [77, 177] on input "服務人員姓名/編號" at bounding box center [86, 176] width 36 height 10
click at [168, 171] on input "年終洗護組" at bounding box center [151, 176] width 55 height 10
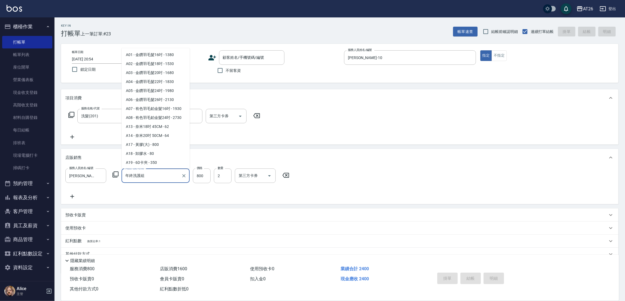
scroll to position [2659, 0]
click at [168, 171] on input "年終洗護組" at bounding box center [151, 176] width 55 height 10
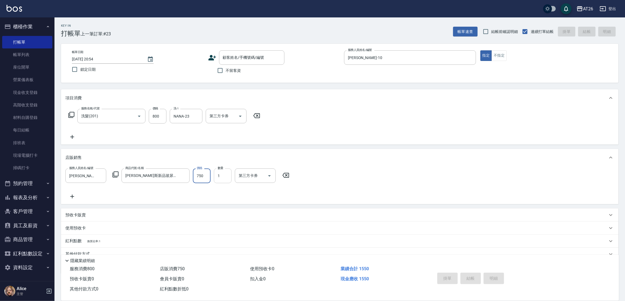
click at [220, 182] on input "1" at bounding box center [223, 176] width 18 height 15
click at [204, 146] on div "項目消費 服務名稱/代號 洗髮(201) 服務名稱/代號 價格 800 價格 洗-1 NANA-23 洗-1 第三方卡券 第三方卡券 店販銷售 服務人員姓名/…" at bounding box center [340, 181] width 558 height 185
drag, startPoint x: 251, startPoint y: 82, endPoint x: 253, endPoint y: 89, distance: 7.9
click at [252, 86] on div "Key In 打帳單 上一筆訂單:#23 帳單速查 結帳前確認明細 連續打單結帳 掛單 結帳 明細 帳單日期 2025/09/21 20:54 鎖定日期 顧客…" at bounding box center [340, 171] width 571 height 308
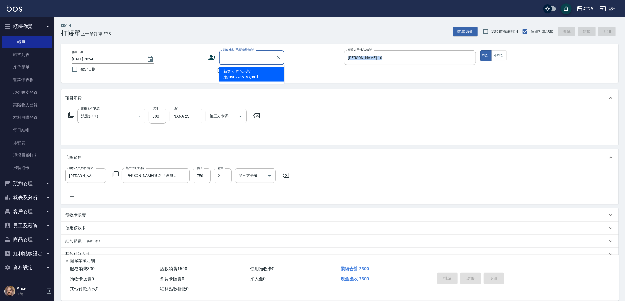
click at [256, 60] on input "顧客姓名/手機號碼/編號" at bounding box center [248, 58] width 52 height 10
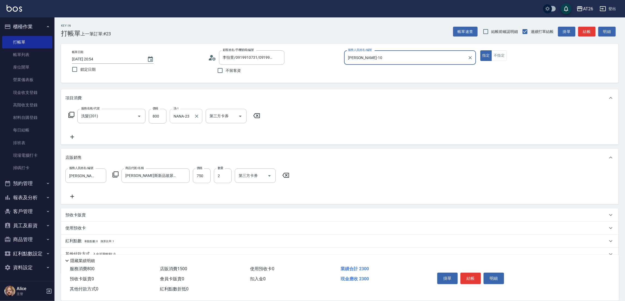
click at [184, 117] on input "NANA-23" at bounding box center [182, 116] width 20 height 10
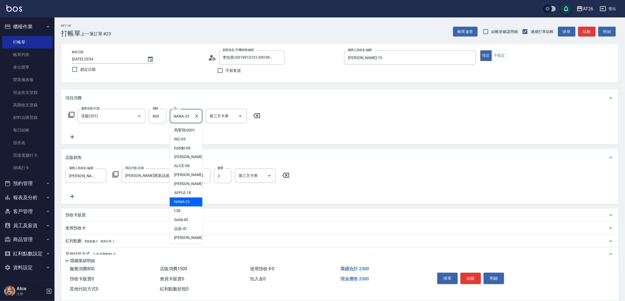
click at [184, 118] on input "NANA-23" at bounding box center [182, 116] width 20 height 10
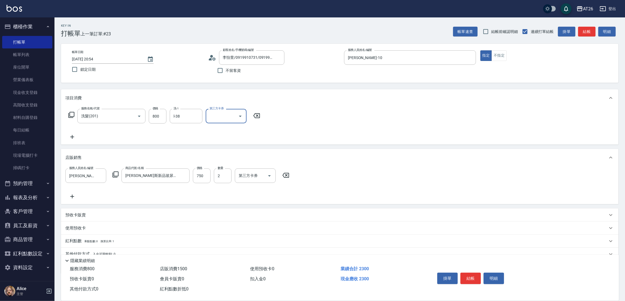
click at [273, 88] on div "Key In 打帳單 上一筆訂單:#23 帳單速查 結帳前確認明細 連續打單結帳 掛單 結帳 明細 帳單日期 2025/09/21 20:54 鎖定日期 顧客…" at bounding box center [340, 171] width 571 height 308
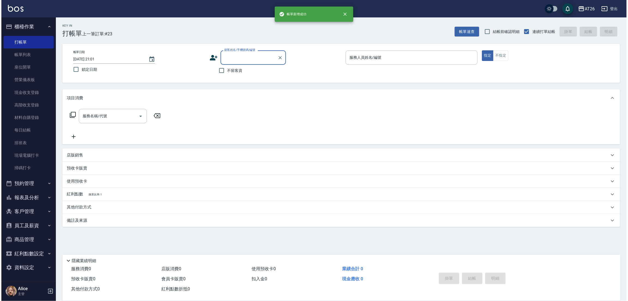
scroll to position [0, 0]
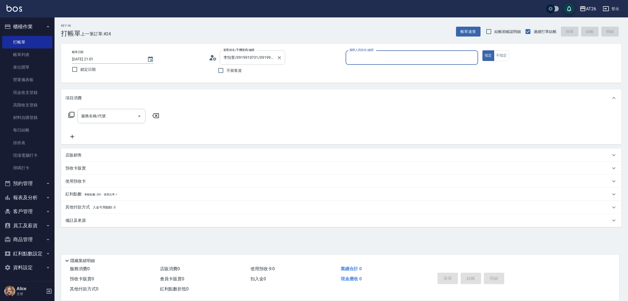
click at [283, 59] on div "李怡萱/0919910731/0919910731 顧客姓名/手機號碼/編號" at bounding box center [252, 57] width 65 height 14
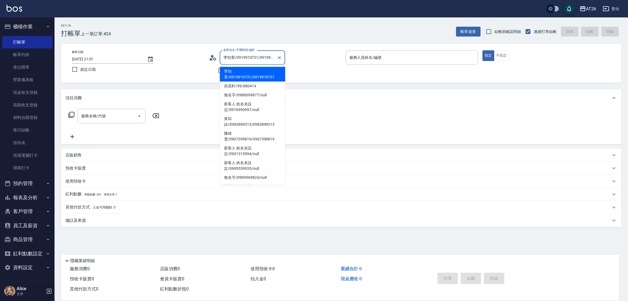
scroll to position [0, 7]
click at [278, 59] on icon "Clear" at bounding box center [279, 57] width 5 height 5
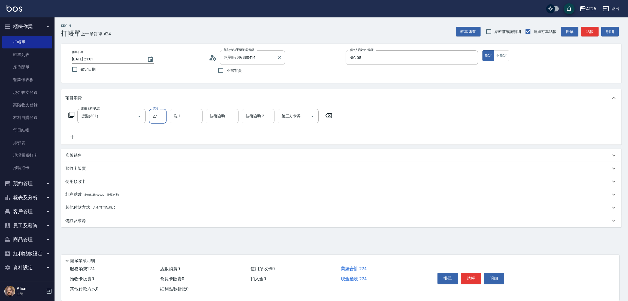
scroll to position [0, 0]
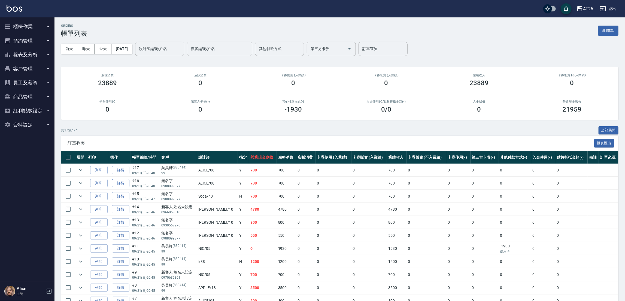
click at [125, 182] on link "詳情" at bounding box center [120, 183] width 17 height 8
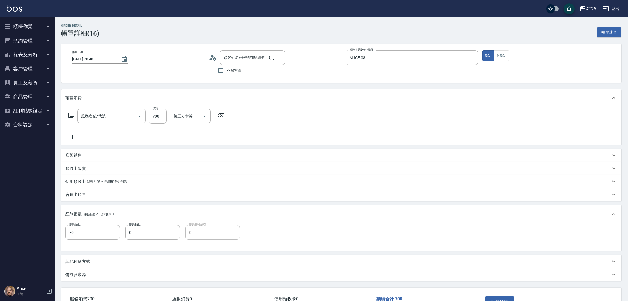
type input "2025/09/21 20:48"
type input "ALICE-08"
type input "70"
type input "無名字/0988099877/null"
type input "剪髮(401)"
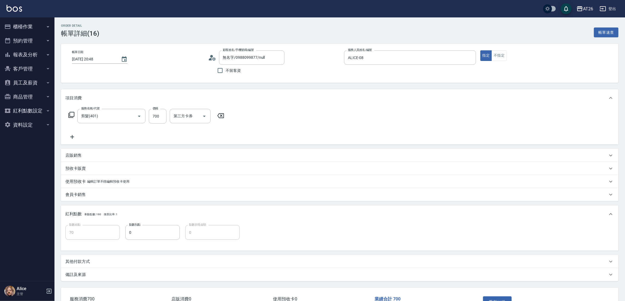
scroll to position [38, 0]
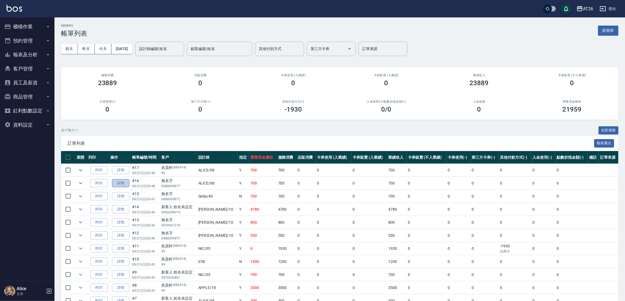
click at [121, 185] on link "詳情" at bounding box center [120, 183] width 17 height 8
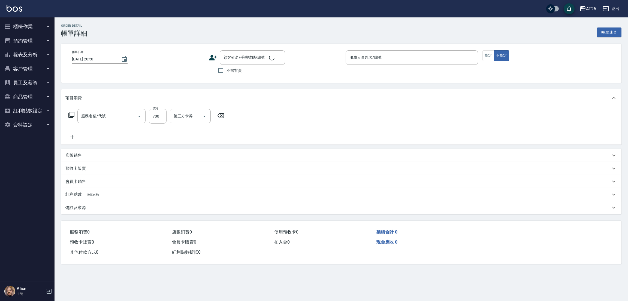
type input "2025/09/21 20:48"
type input "ALICE-08"
type input "70"
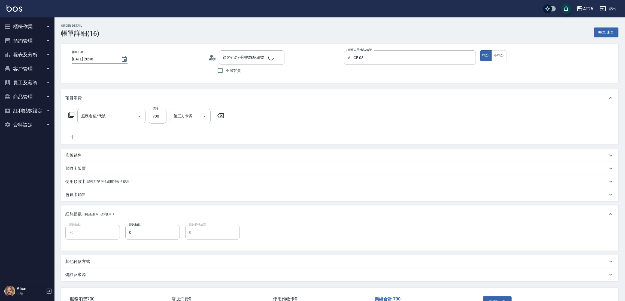
type input "無名字/0988099877/null"
type input "剪髮(401)"
click at [244, 58] on input "無名字/0988099877/null" at bounding box center [248, 58] width 52 height 10
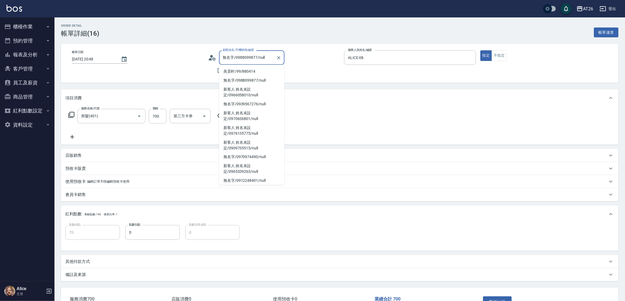
click at [245, 58] on input "無名字/0988099877/null" at bounding box center [248, 58] width 52 height 10
click at [248, 61] on input "無名字/0988099877/null" at bounding box center [248, 58] width 52 height 10
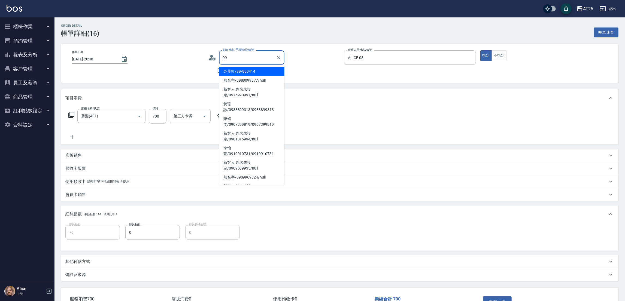
type input "吳昊軒/99/880414"
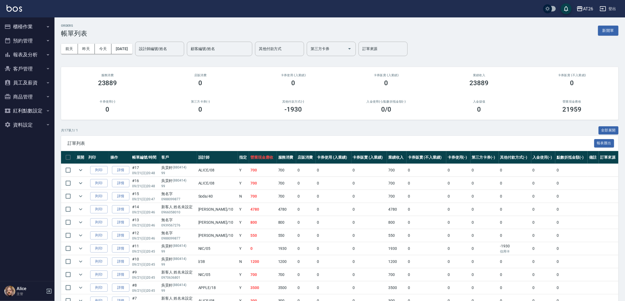
click at [34, 54] on button "報表及分析" at bounding box center [27, 55] width 50 height 14
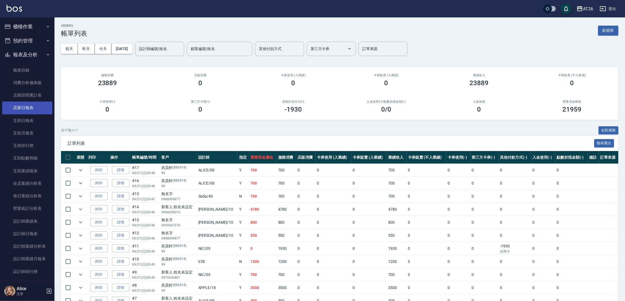
click at [28, 108] on link "店家日報表" at bounding box center [27, 108] width 50 height 13
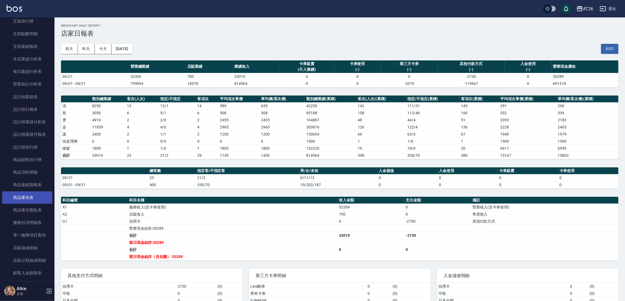
scroll to position [164, 0]
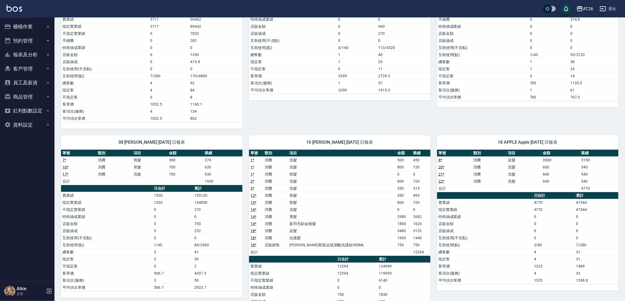
scroll to position [164, 0]
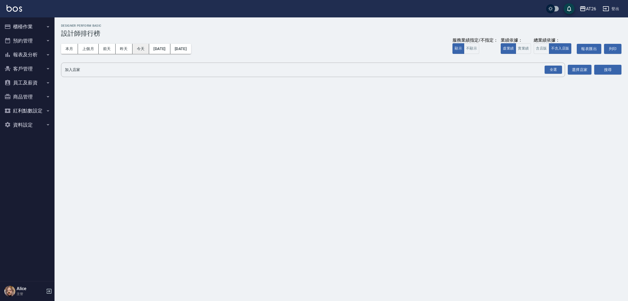
click at [145, 44] on button "今天" at bounding box center [140, 49] width 17 height 10
click at [520, 41] on div "業績依據：" at bounding box center [516, 41] width 30 height 6
click at [519, 47] on button "實業績" at bounding box center [523, 48] width 15 height 11
click at [551, 73] on div "全選" at bounding box center [553, 70] width 17 height 8
click at [130, 71] on icon at bounding box center [127, 70] width 5 height 5
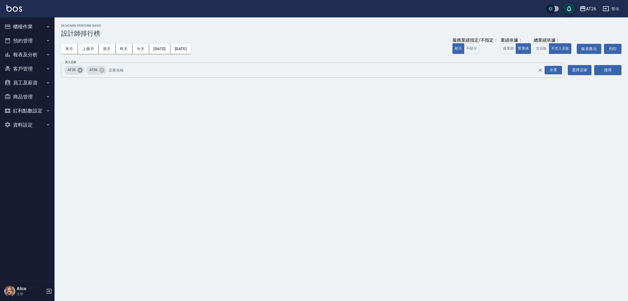
click at [81, 70] on icon at bounding box center [80, 70] width 5 height 5
click at [580, 68] on button "選擇店家" at bounding box center [580, 70] width 24 height 10
click at [606, 68] on button "搜尋" at bounding box center [607, 70] width 27 height 10
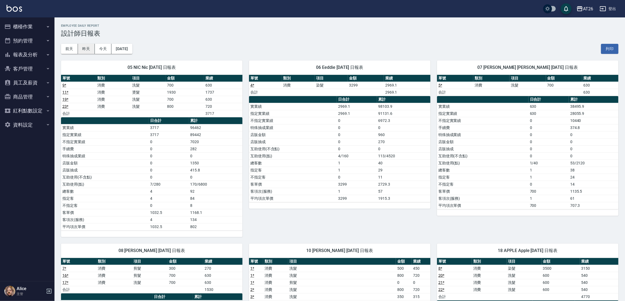
click at [89, 52] on button "昨天" at bounding box center [86, 49] width 17 height 10
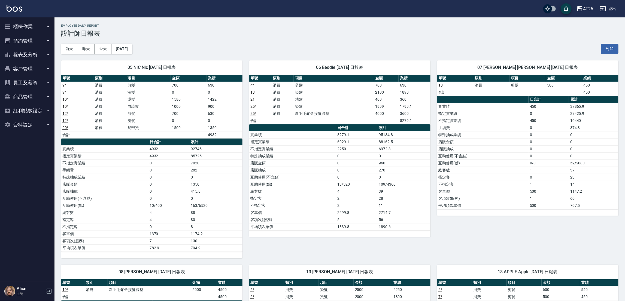
click at [336, 48] on div "[DATE] [DATE] [DATE] [DATE] 列印" at bounding box center [340, 48] width 558 height 23
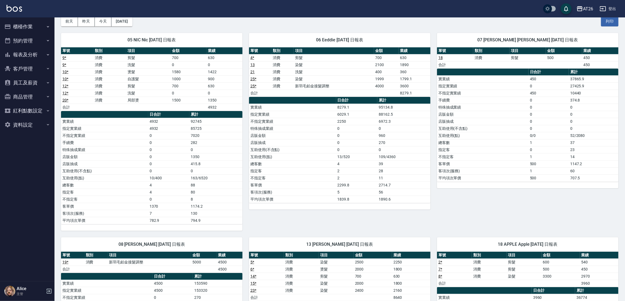
scroll to position [41, 0]
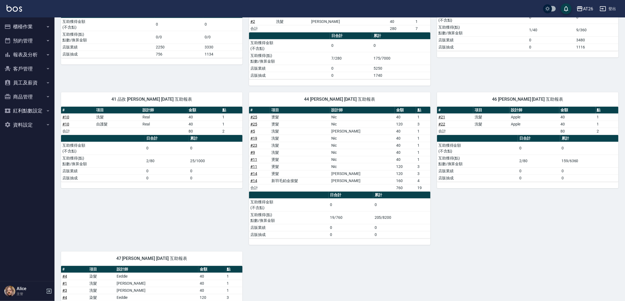
scroll to position [195, 0]
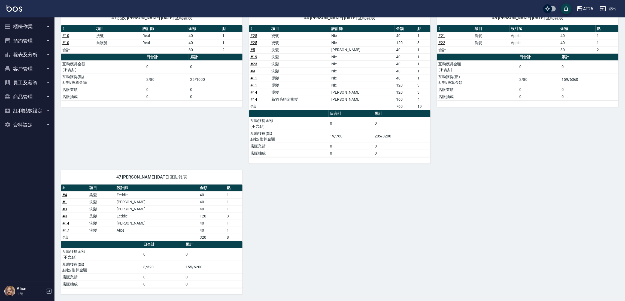
click at [361, 203] on div "10 Josh 09/21/2025 互助報表 # 項目 設計師 金額 點 # 18 喬娜斯新品玻尿酸洗護組500ML 750x1 750 # 24 喬娜斯新…" at bounding box center [337, 87] width 564 height 415
click at [355, 205] on div "10 Josh 09/21/2025 互助報表 # 項目 設計師 金額 點 # 18 喬娜斯新品玻尿酸洗護組500ML 750x1 750 # 24 喬娜斯新…" at bounding box center [337, 87] width 564 height 415
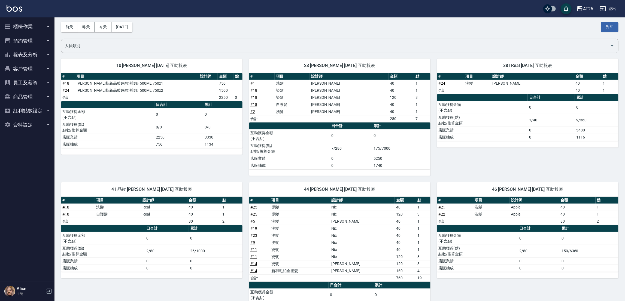
scroll to position [0, 0]
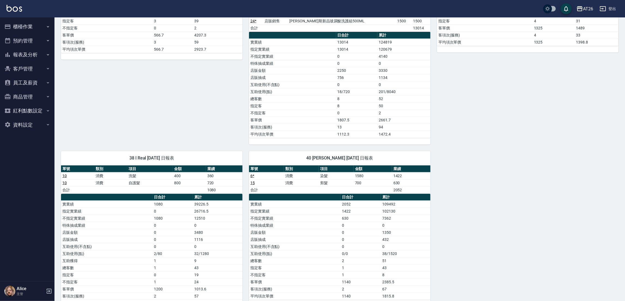
scroll to position [376, 0]
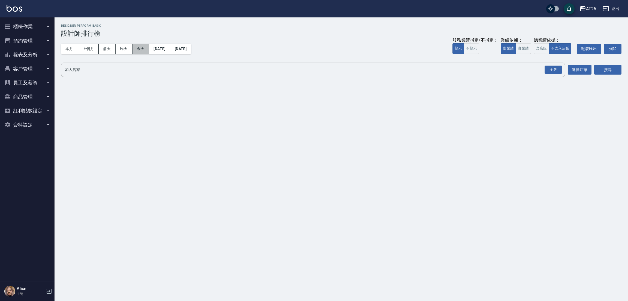
click at [138, 53] on button "今天" at bounding box center [140, 49] width 17 height 10
click at [520, 50] on button "實業績" at bounding box center [523, 48] width 15 height 11
click at [556, 70] on div "全選" at bounding box center [553, 70] width 17 height 8
click at [129, 71] on icon at bounding box center [127, 70] width 5 height 5
click at [81, 69] on icon at bounding box center [80, 70] width 6 height 6
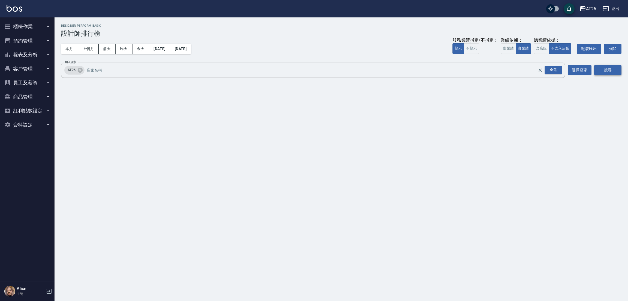
click at [605, 69] on button "搜尋" at bounding box center [607, 70] width 27 height 10
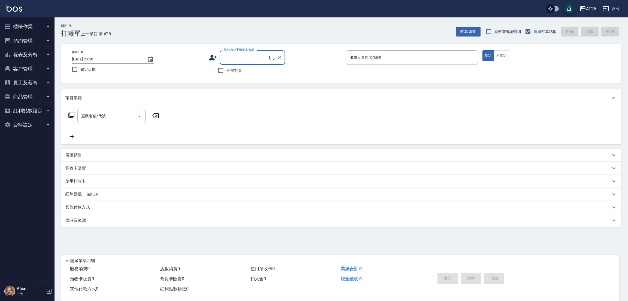
click at [231, 56] on input "顧客姓名/手機號碼/編號" at bounding box center [245, 58] width 47 height 10
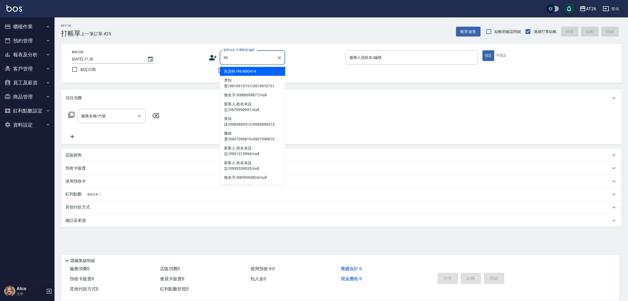
type input "吳昊軒/99/880414"
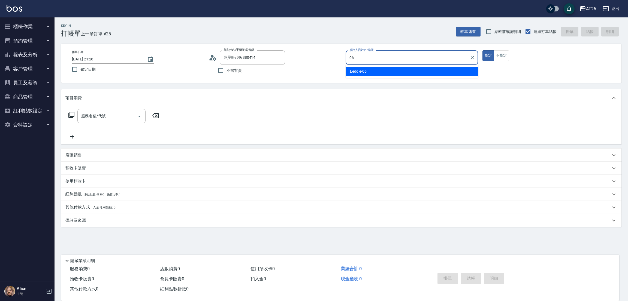
type input "06"
type button "true"
type input "Eeddie-06"
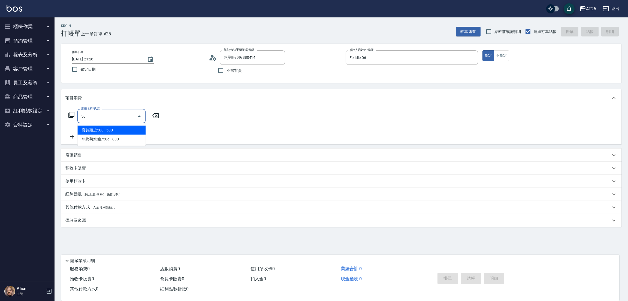
type input "501"
type input "120"
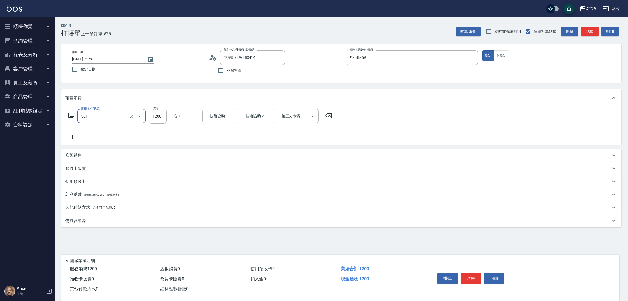
type input "染髮(501)"
click at [153, 118] on input "1200" at bounding box center [158, 116] width 18 height 15
type input "0"
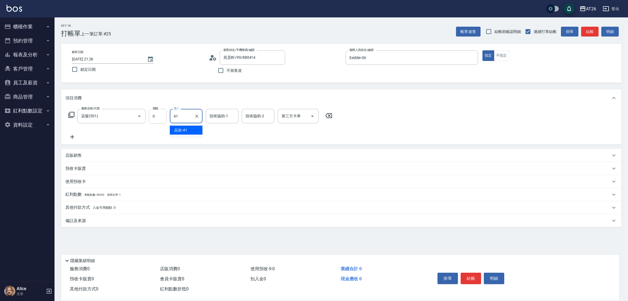
type input "4"
type input "品孜-41"
click at [177, 119] on input "洗-1" at bounding box center [186, 116] width 28 height 10
type input "品孜-41"
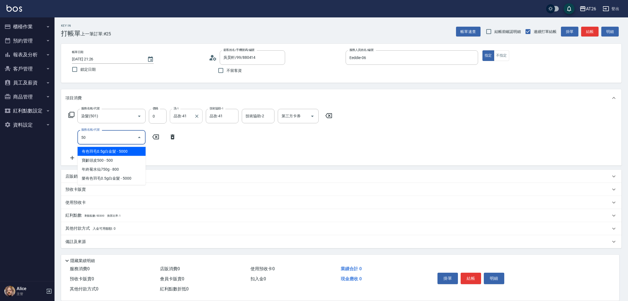
type input "502"
type input "50"
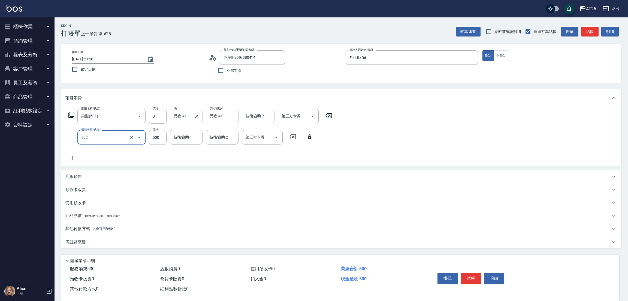
type input "漂髮(502)"
type input "0"
type input "品孜-41"
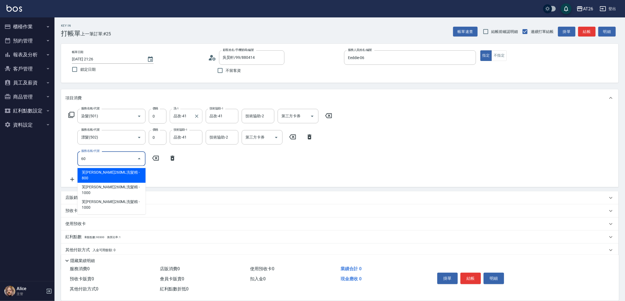
type input "601"
type input "30"
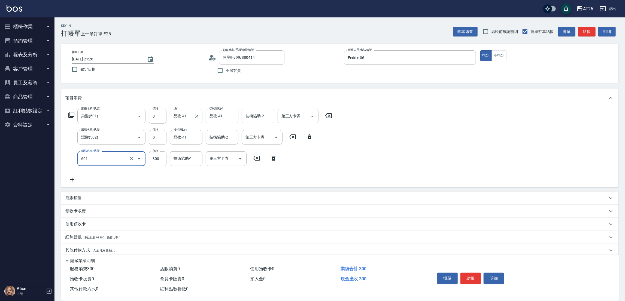
type input "自護髮(601)"
type input "2"
type input "0"
type input "250"
type input "20"
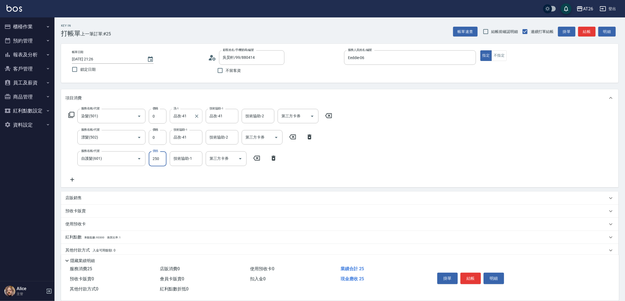
type input "2500"
type input "250"
type input "2500"
type input "品孜-41"
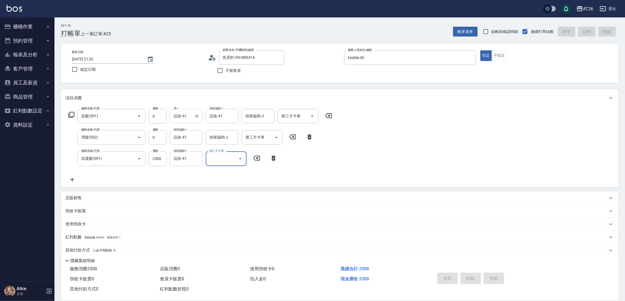
type input "[DATE] 21:27"
type input "0"
